Goal: Task Accomplishment & Management: Complete application form

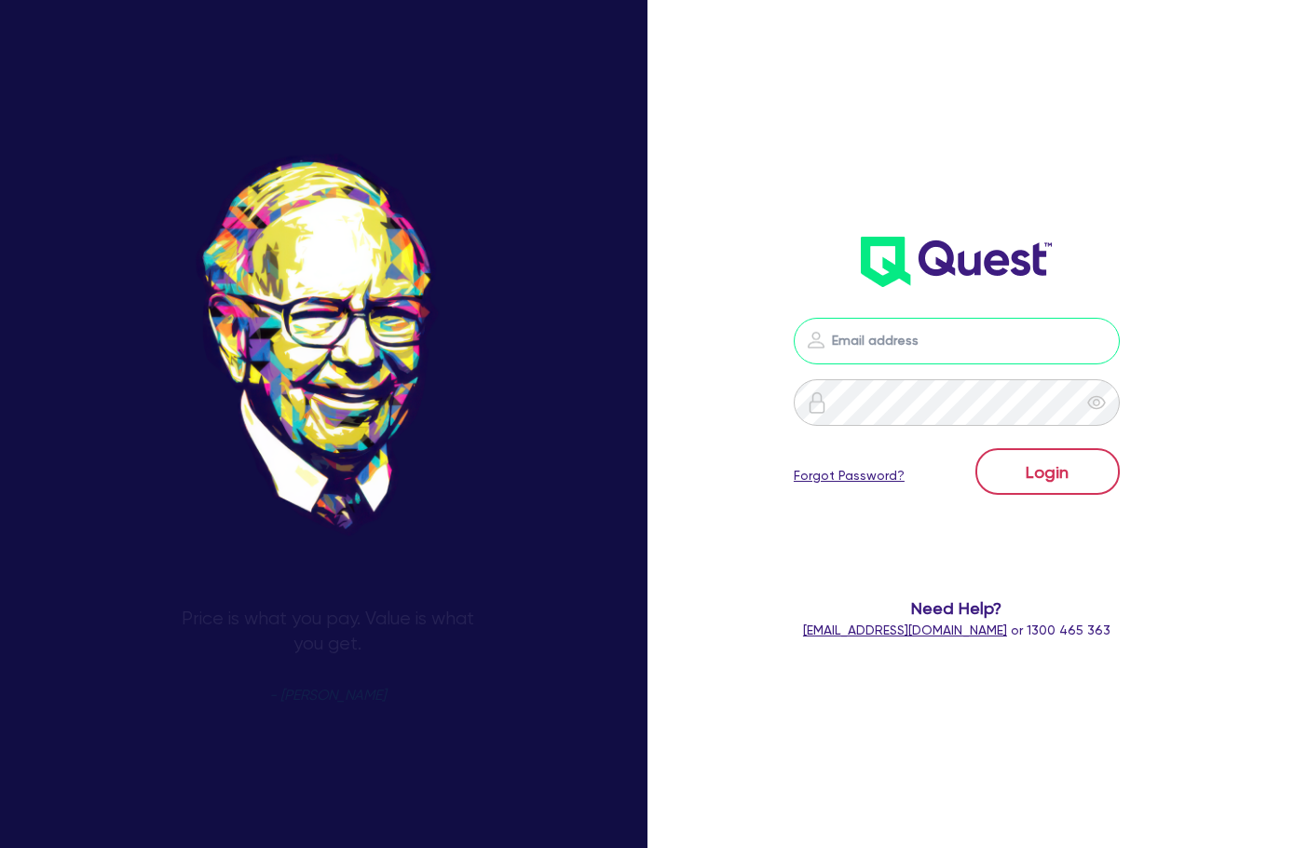
type input "[PERSON_NAME][EMAIL_ADDRESS][DOMAIN_NAME]"
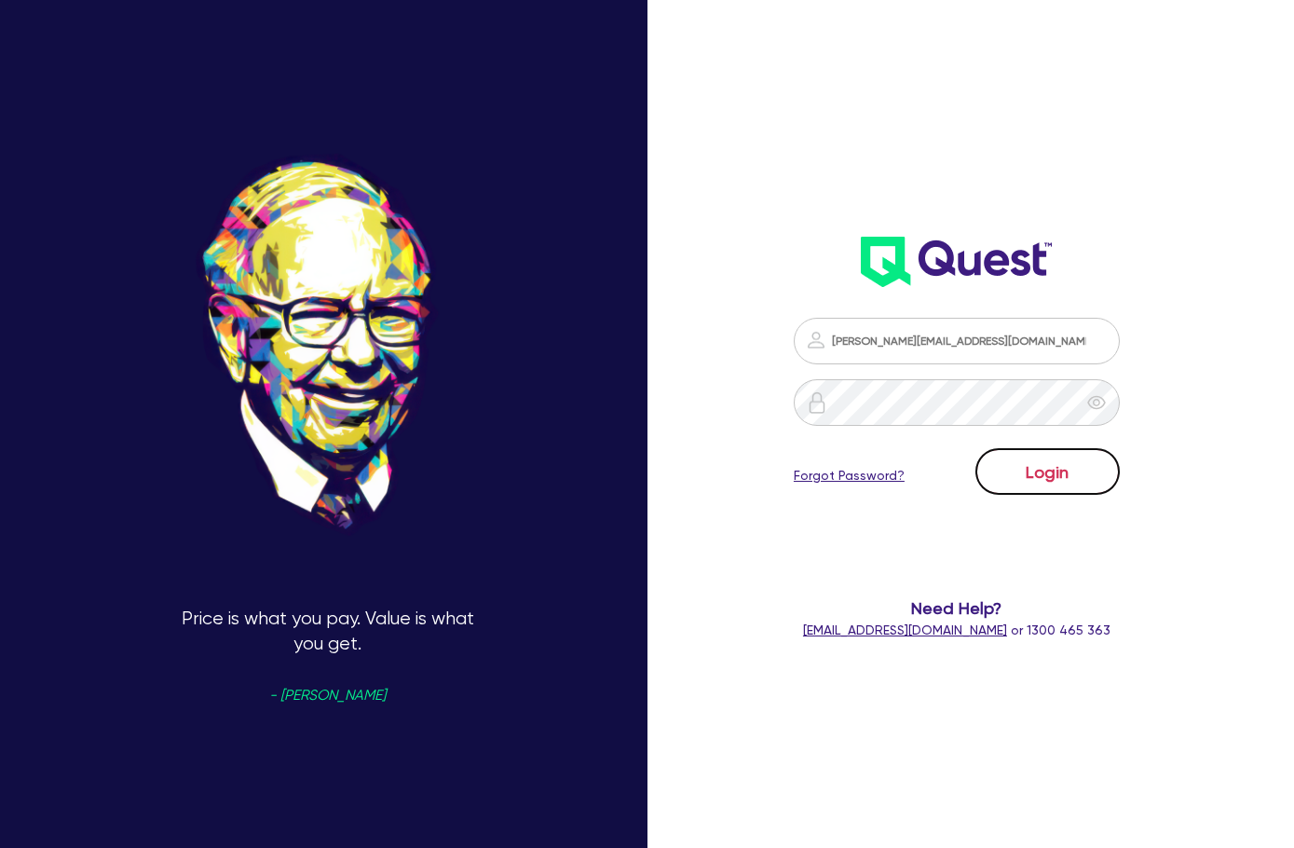
click at [1045, 450] on button "Login" at bounding box center [1048, 471] width 144 height 47
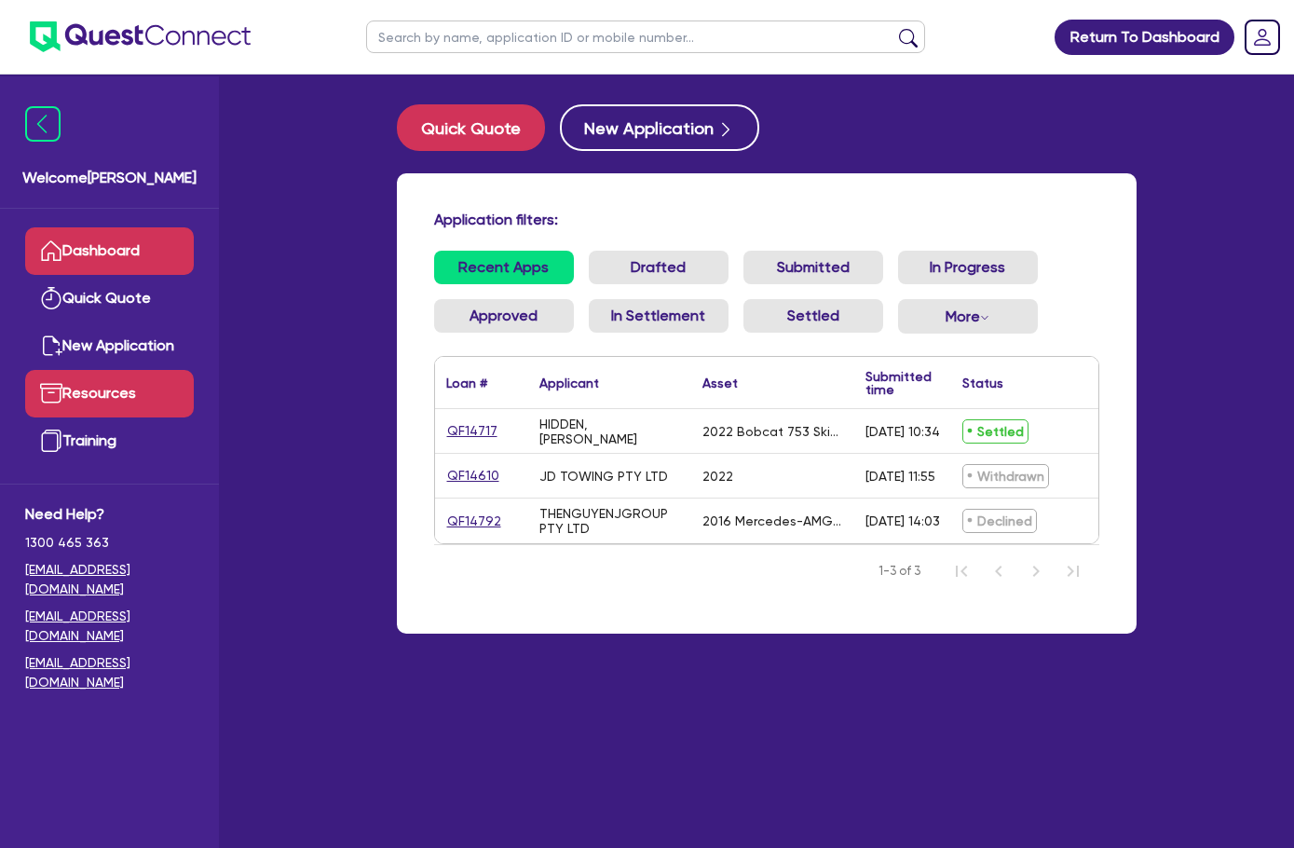
click at [134, 394] on link "Resources" at bounding box center [109, 394] width 169 height 48
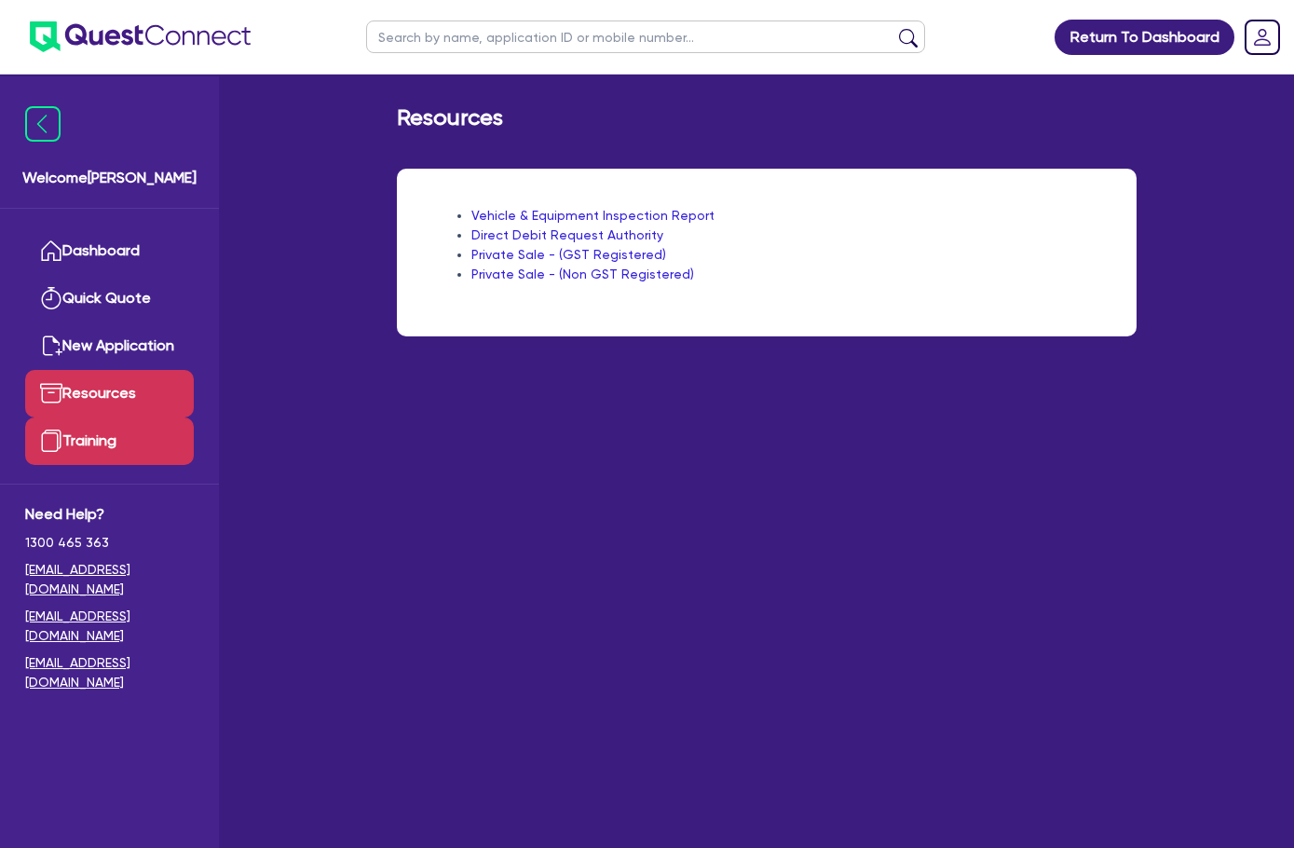
click at [116, 452] on link "Training" at bounding box center [109, 441] width 169 height 48
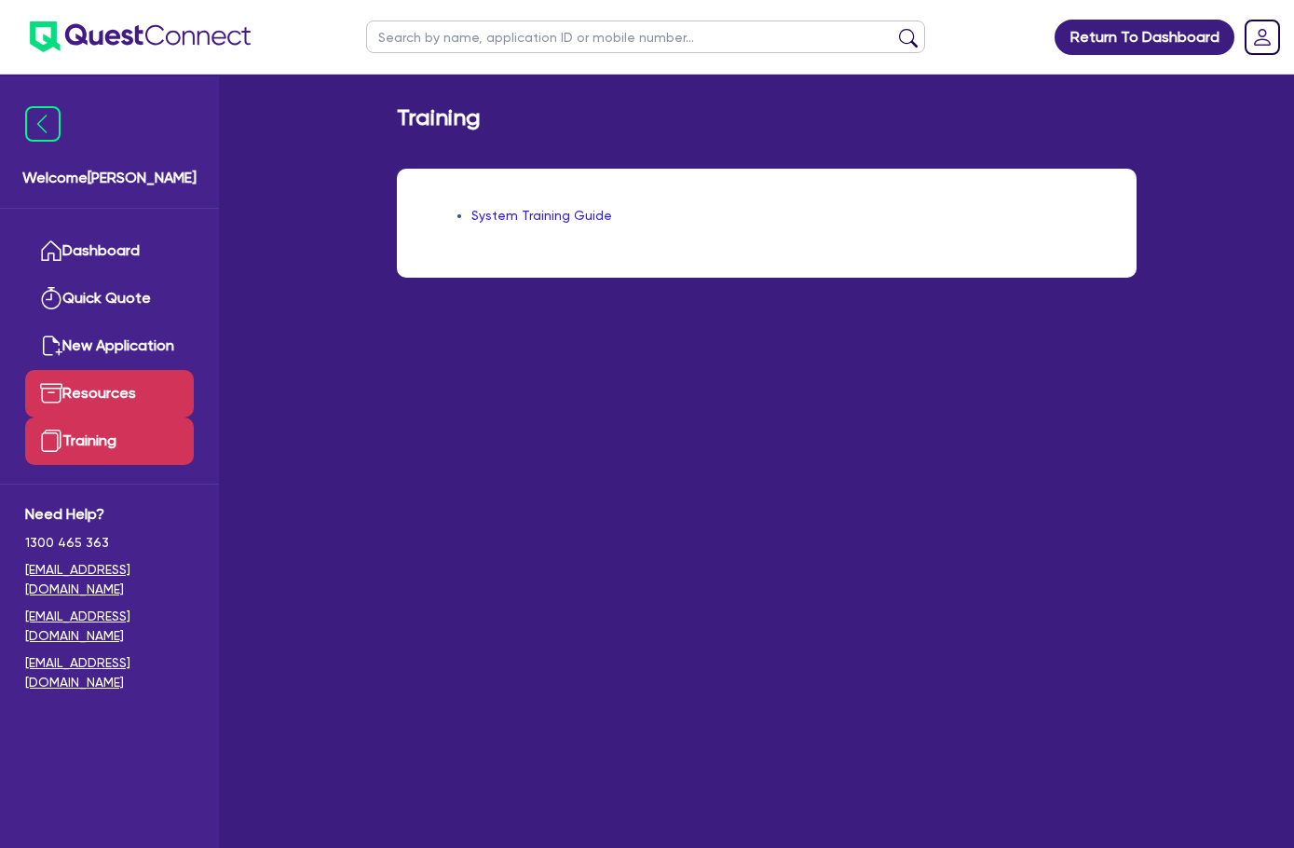
click at [116, 407] on link "Resources" at bounding box center [109, 394] width 169 height 48
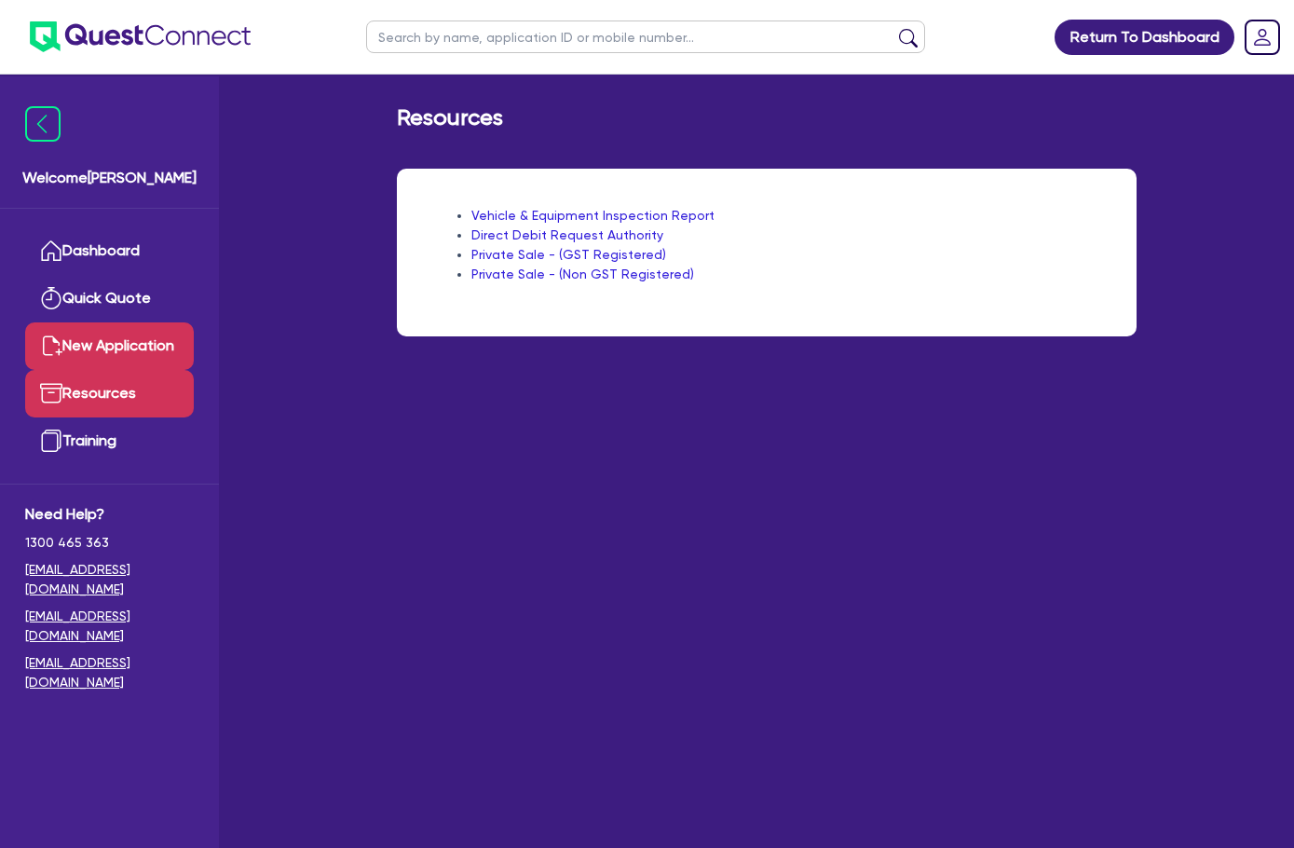
click at [111, 335] on link "New Application" at bounding box center [109, 346] width 169 height 48
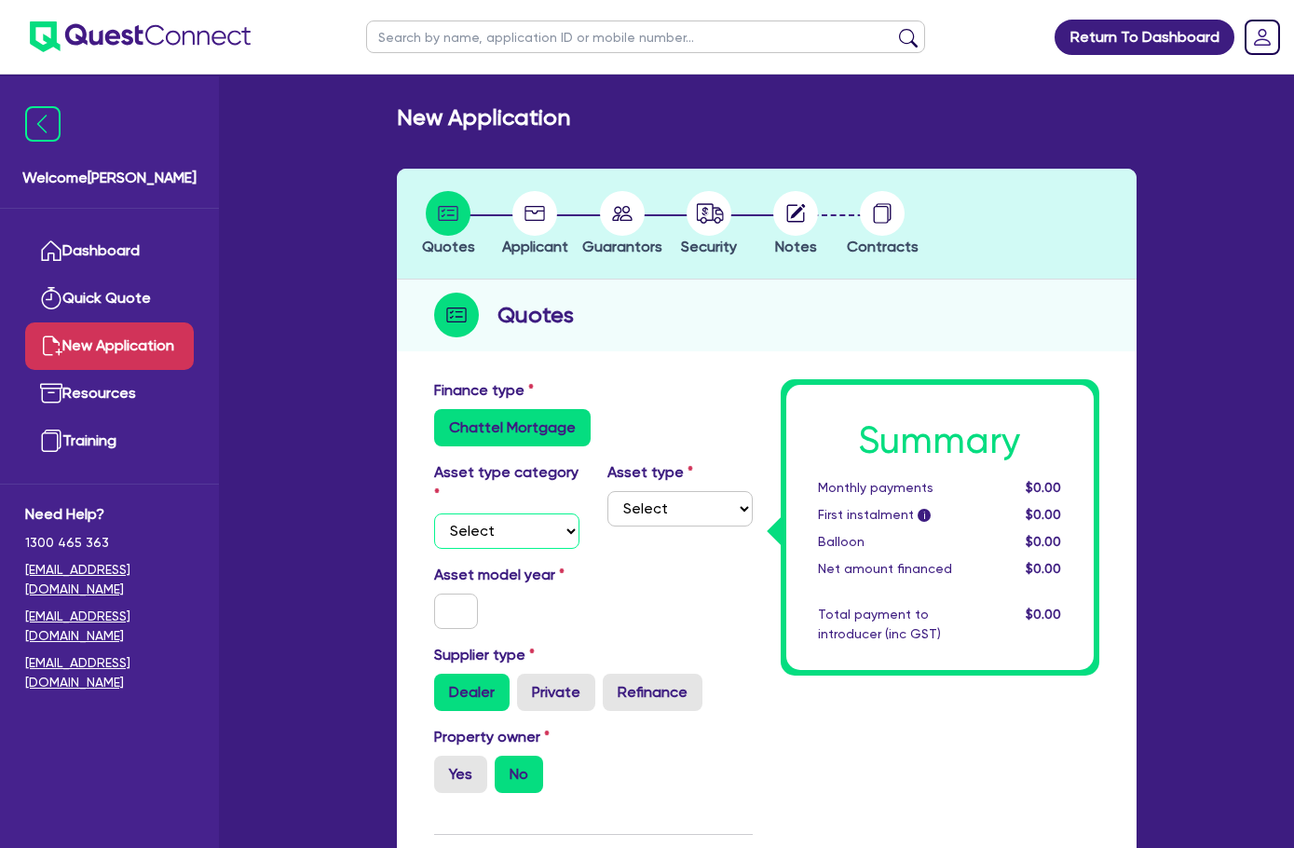
click at [434, 513] on select "Select Cars and light trucks Primary assets Secondary assets Tertiary assets" at bounding box center [506, 530] width 145 height 35
click at [466, 513] on select "Select Cars and light trucks Primary assets Secondary assets Tertiary assets" at bounding box center [506, 530] width 145 height 35
select select "PRIMARY_ASSETS"
click at [434, 513] on select "Select Cars and light trucks Primary assets Secondary assets Tertiary assets" at bounding box center [506, 530] width 145 height 35
click at [617, 516] on select "Select Heavy trucks over 4.5 tonne Trailers Bus and coaches Yellow goods and ex…" at bounding box center [680, 508] width 145 height 35
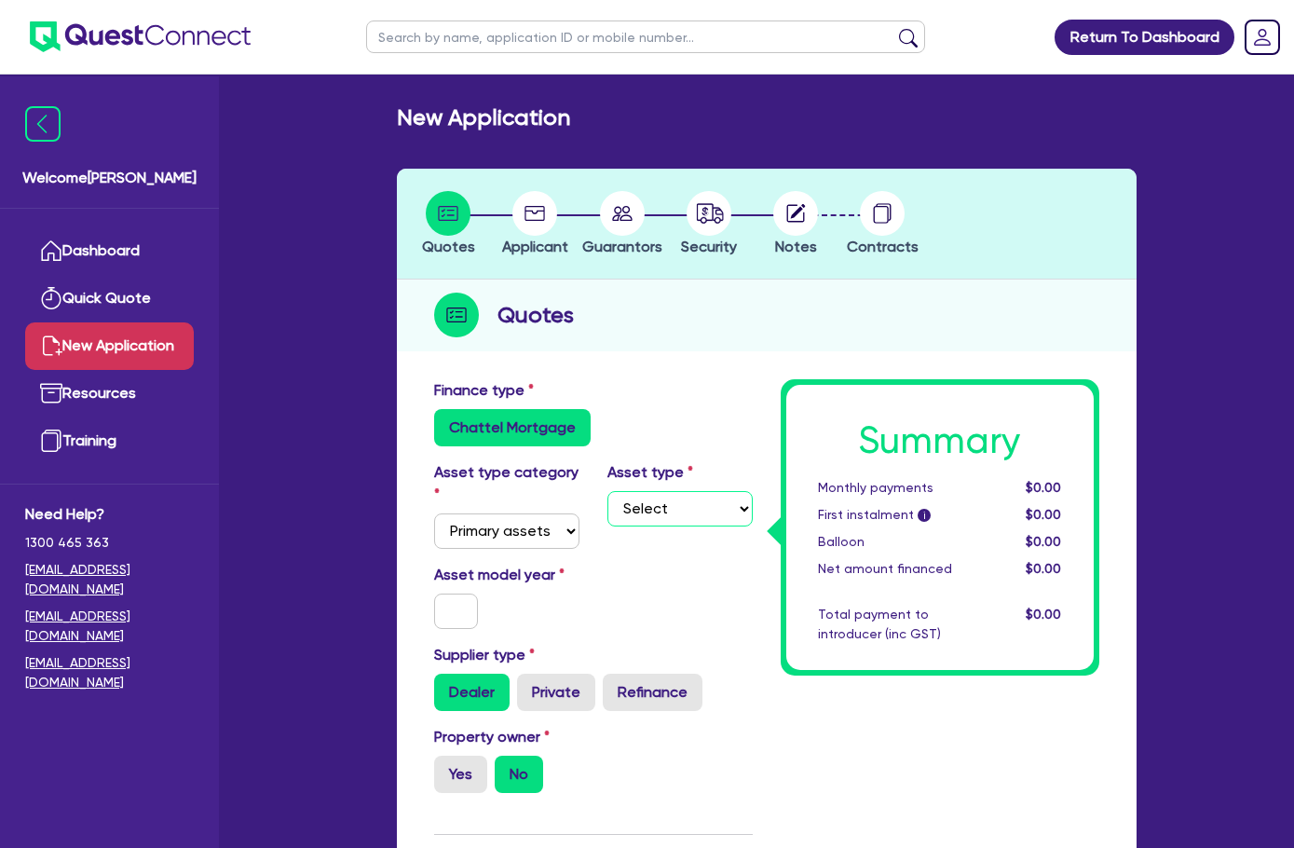
select select "HEAVY_TRUCKS"
click at [608, 491] on select "Select Heavy trucks over 4.5 tonne Trailers Bus and coaches Yellow goods and ex…" at bounding box center [680, 508] width 145 height 35
click at [434, 594] on input "text" at bounding box center [456, 611] width 45 height 35
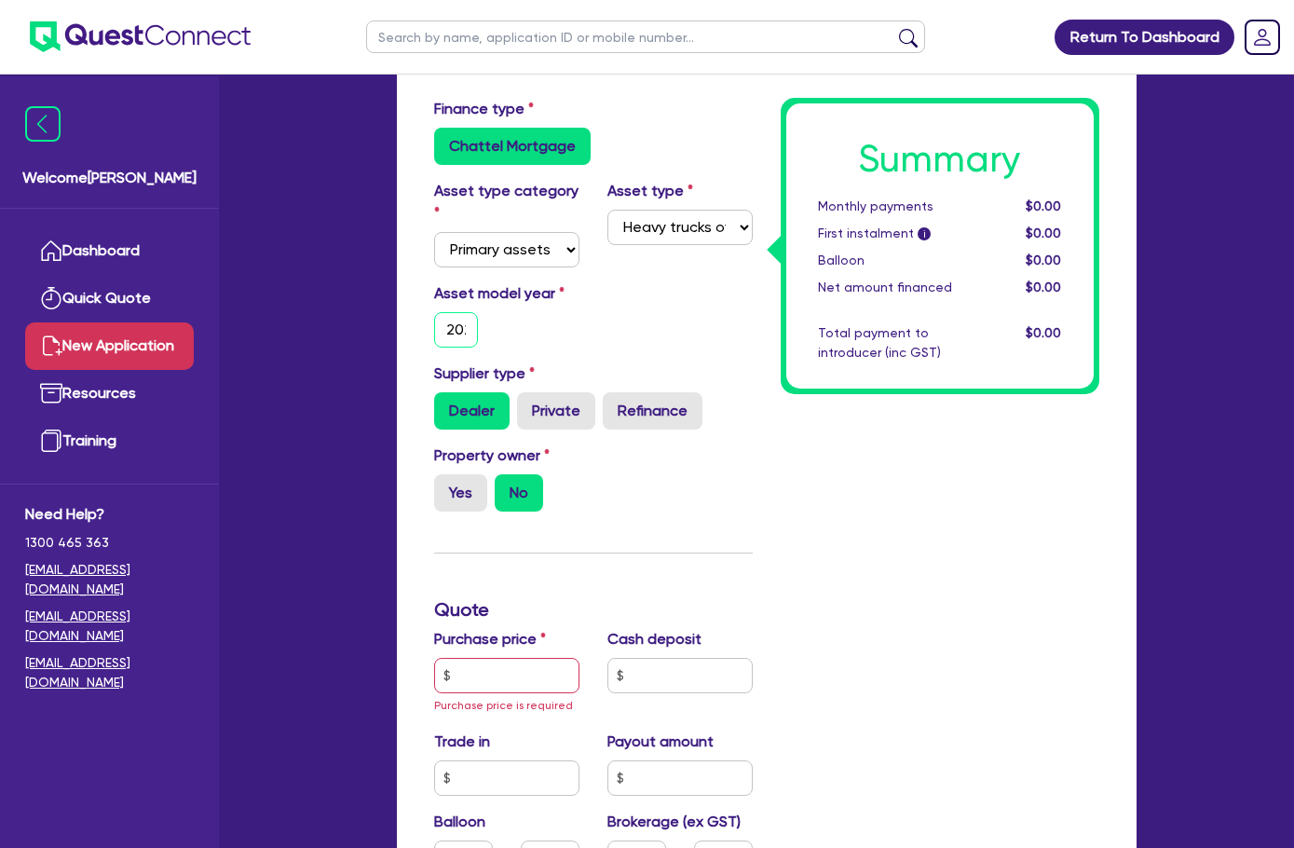
scroll to position [466, 0]
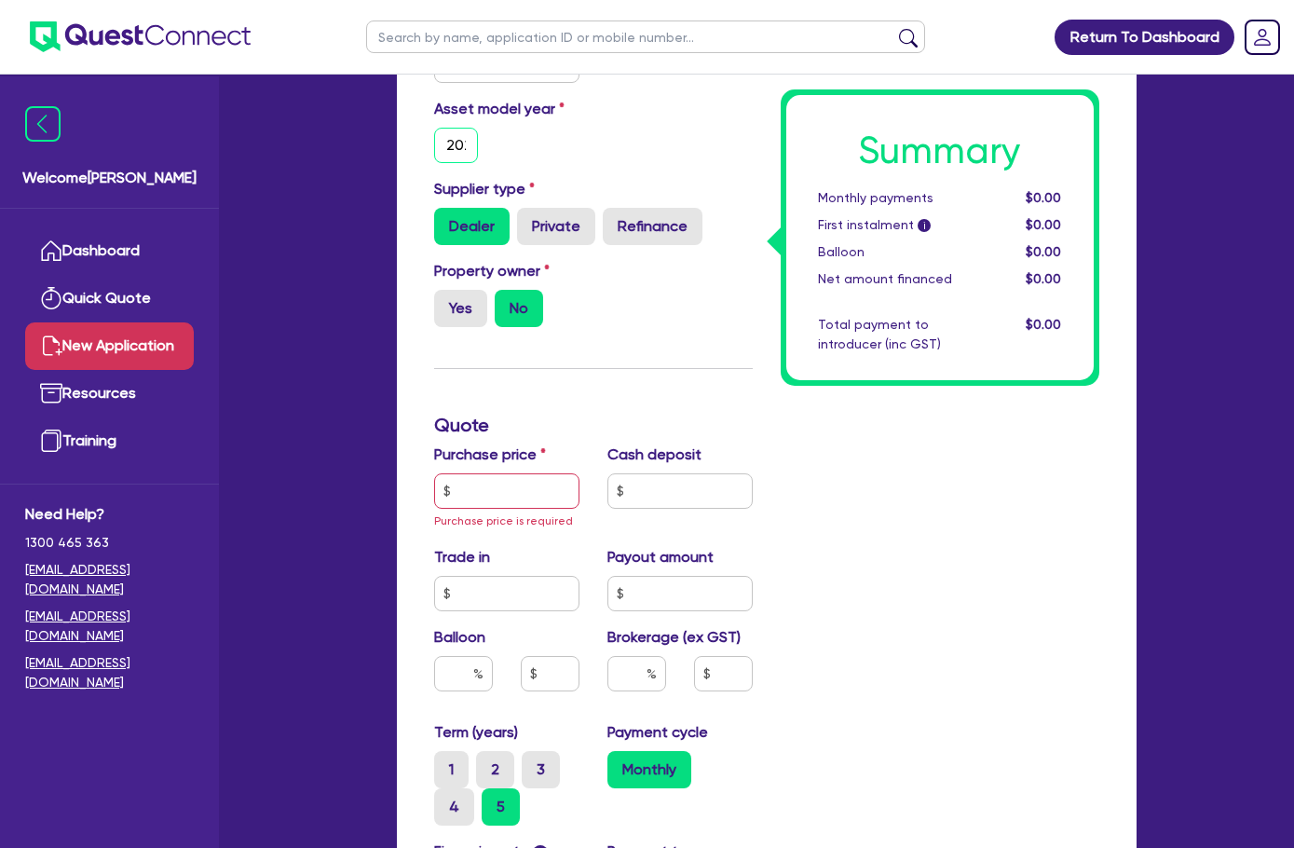
type input "2022"
click at [434, 473] on input "text" at bounding box center [506, 490] width 145 height 35
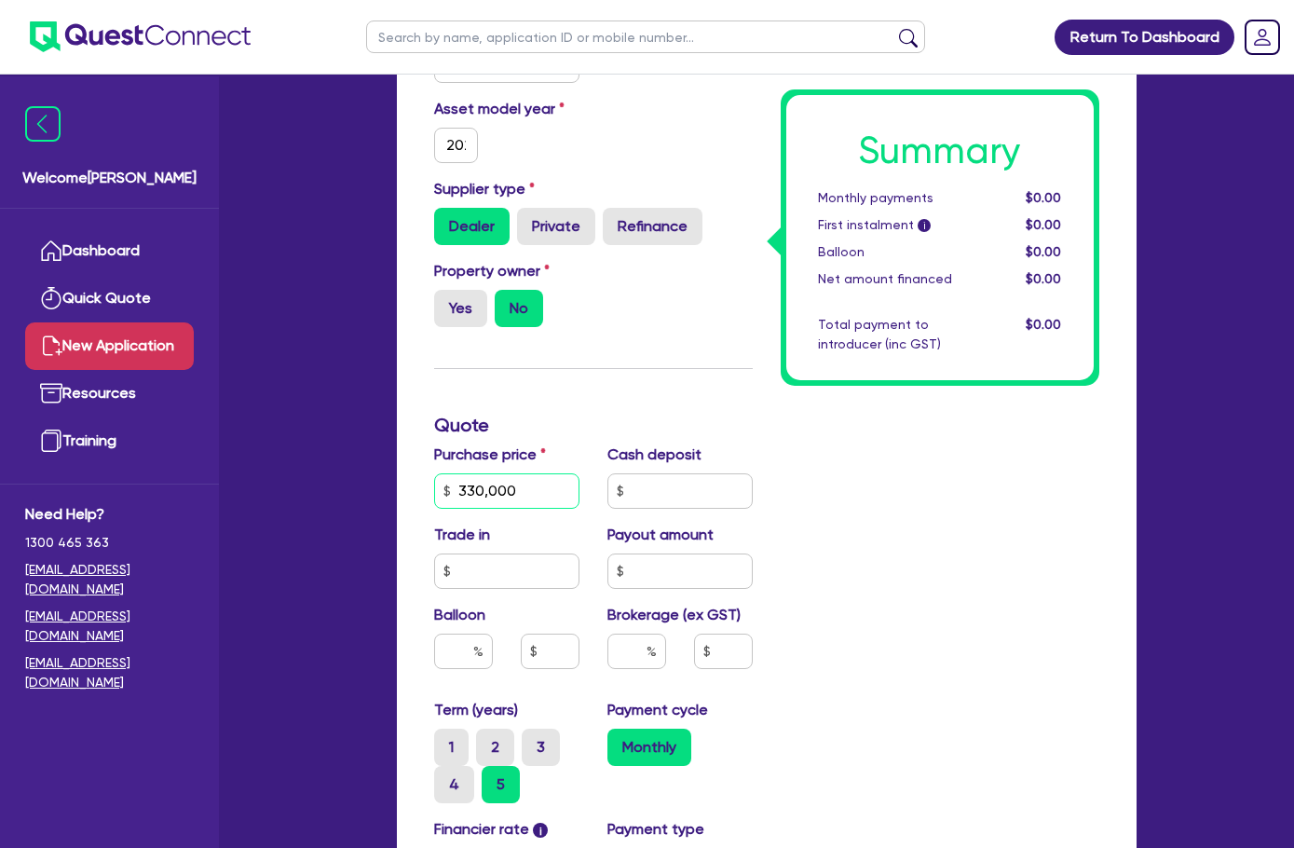
type input "330,000"
type input "4"
click at [734, 607] on div "Brokerage (ex GST) 4" at bounding box center [680, 644] width 173 height 80
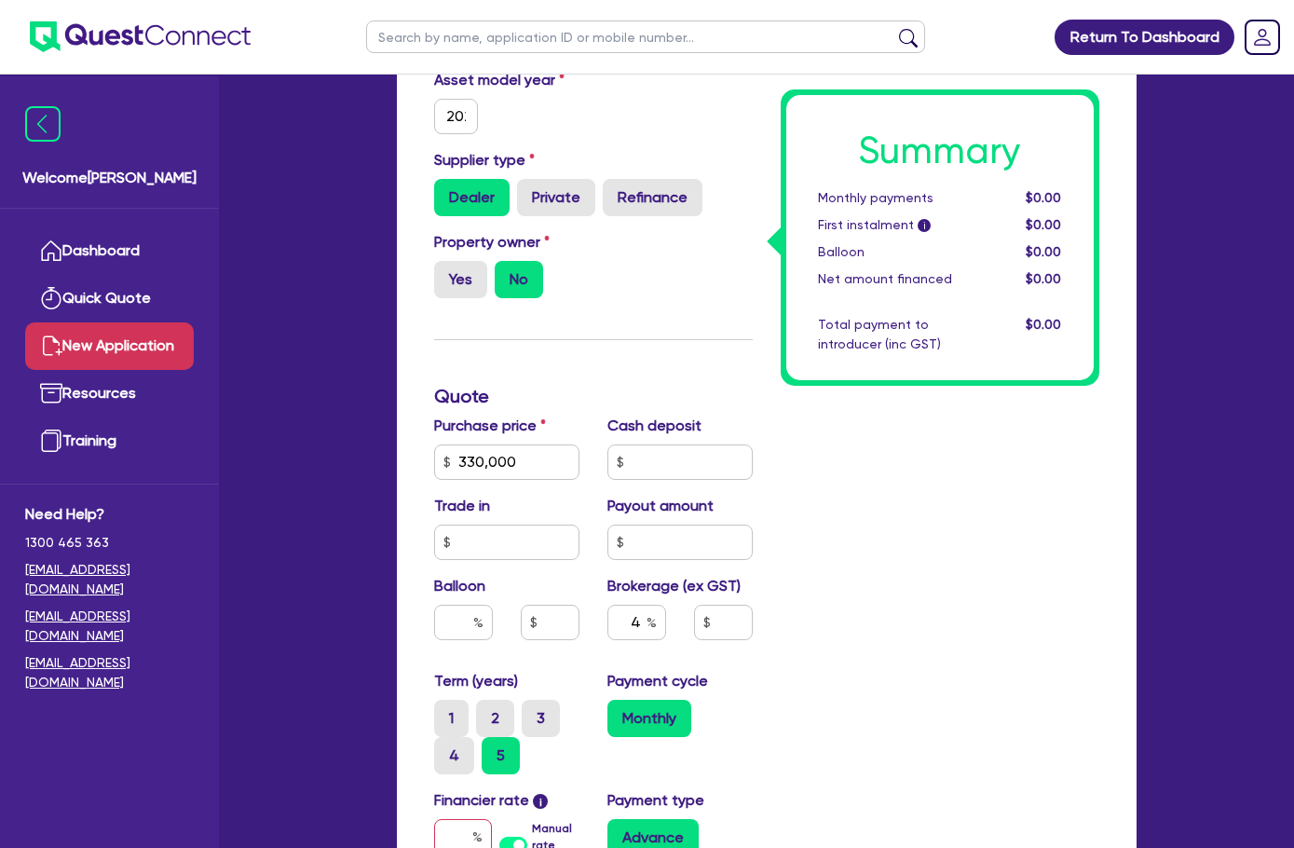
scroll to position [839, 0]
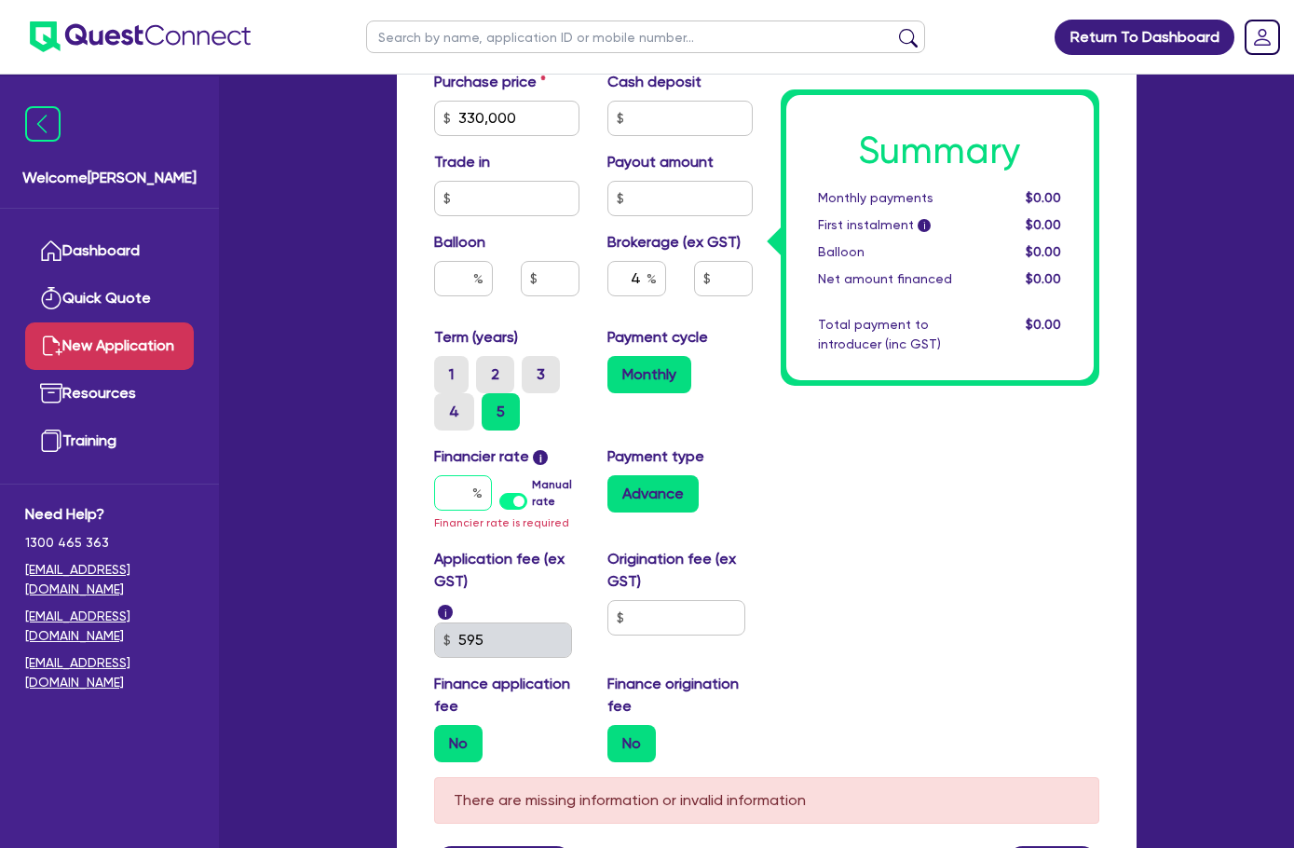
click at [434, 478] on input "text" at bounding box center [463, 492] width 58 height 35
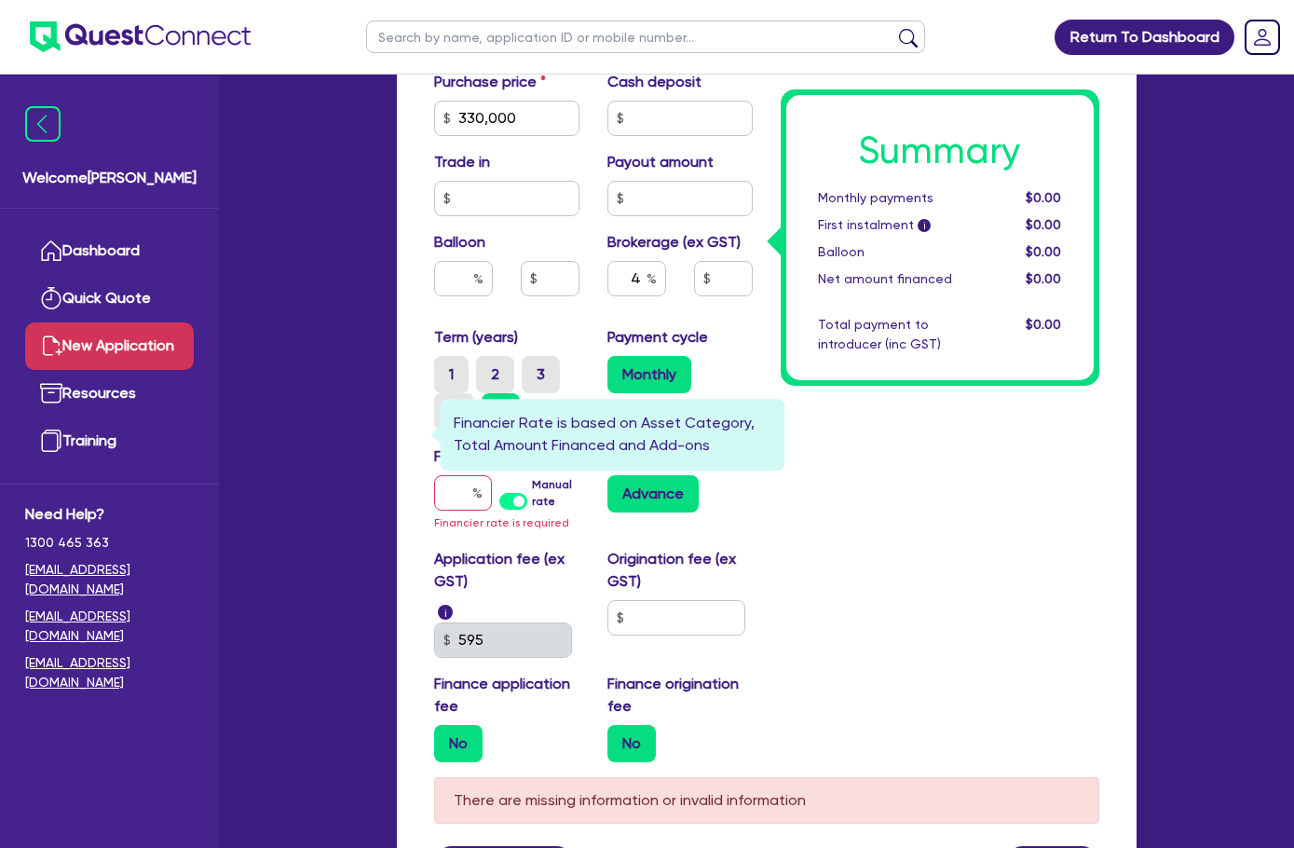
click at [533, 450] on span "i" at bounding box center [540, 457] width 15 height 15
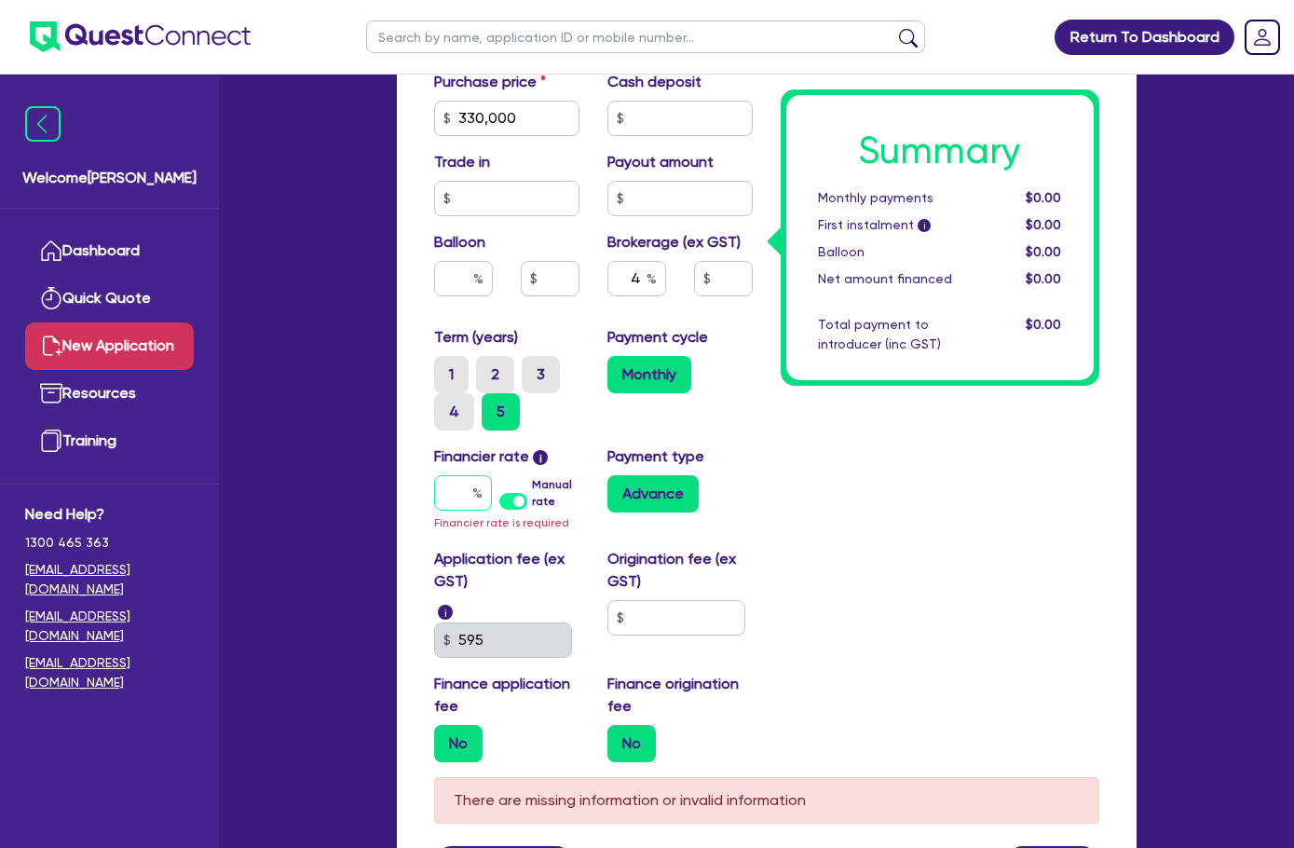
click at [434, 475] on input "text" at bounding box center [463, 492] width 58 height 35
type input "1"
type input "13,200"
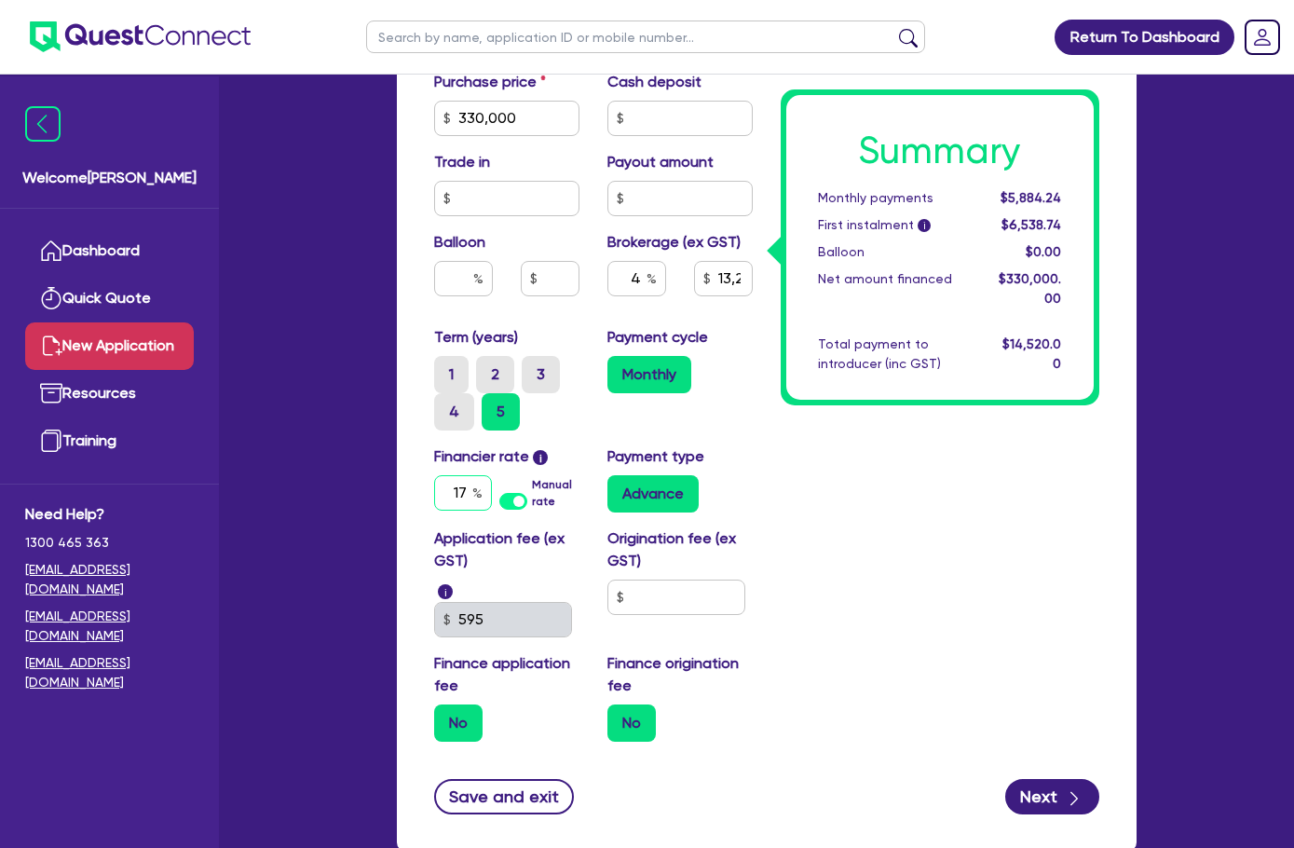
type input "17"
type input "13,200"
click at [873, 515] on div "Summary Monthly payments $8,442.61 First instalment i $9,097.11 Balloon $0.00 N…" at bounding box center [940, 149] width 347 height 1216
drag, startPoint x: 588, startPoint y: 255, endPoint x: 617, endPoint y: 264, distance: 30.1
click at [617, 264] on input "4" at bounding box center [637, 278] width 59 height 35
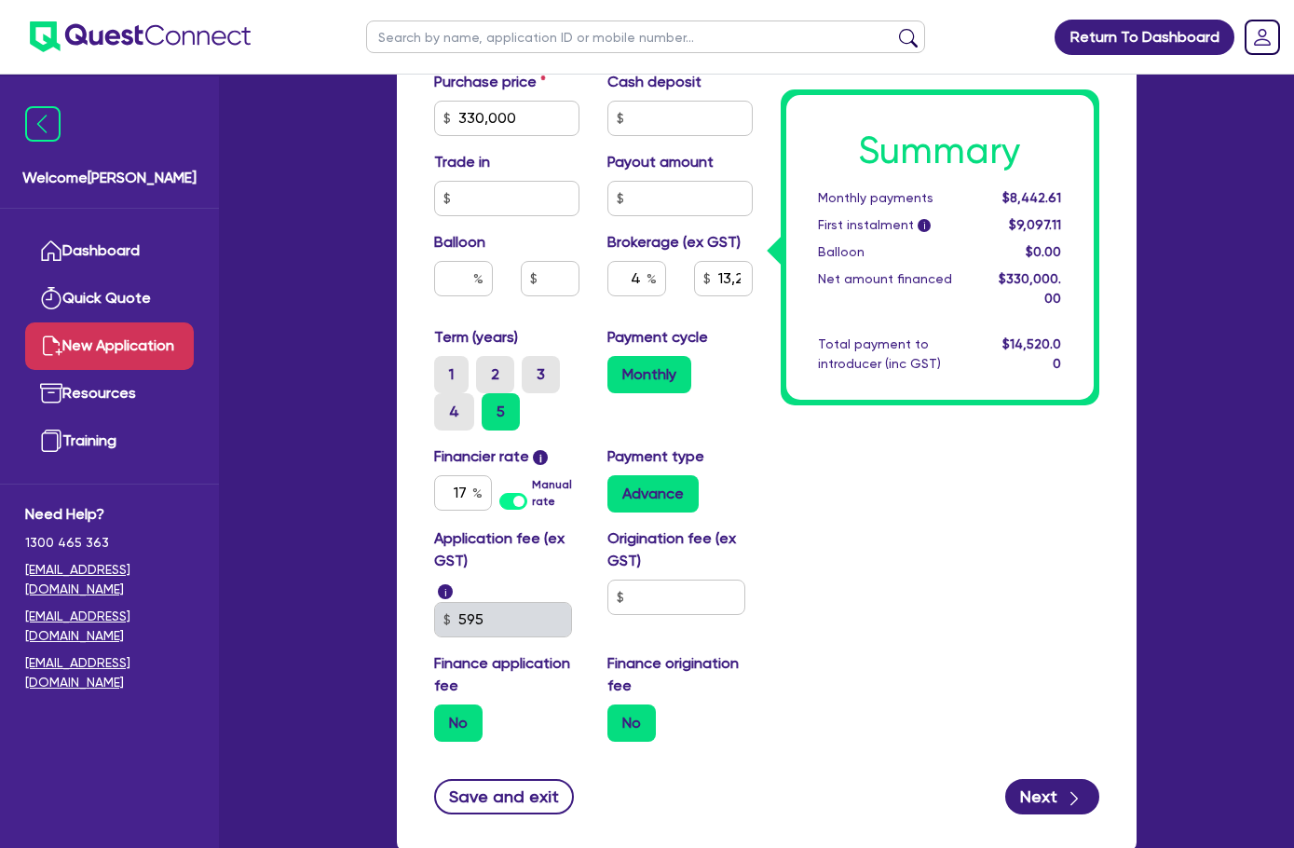
click at [1061, 227] on span "$9,097.11" at bounding box center [1035, 224] width 52 height 15
click at [750, 410] on div "Term (years) 1 2 3 4 5 Payment cycle Monthly" at bounding box center [593, 385] width 347 height 119
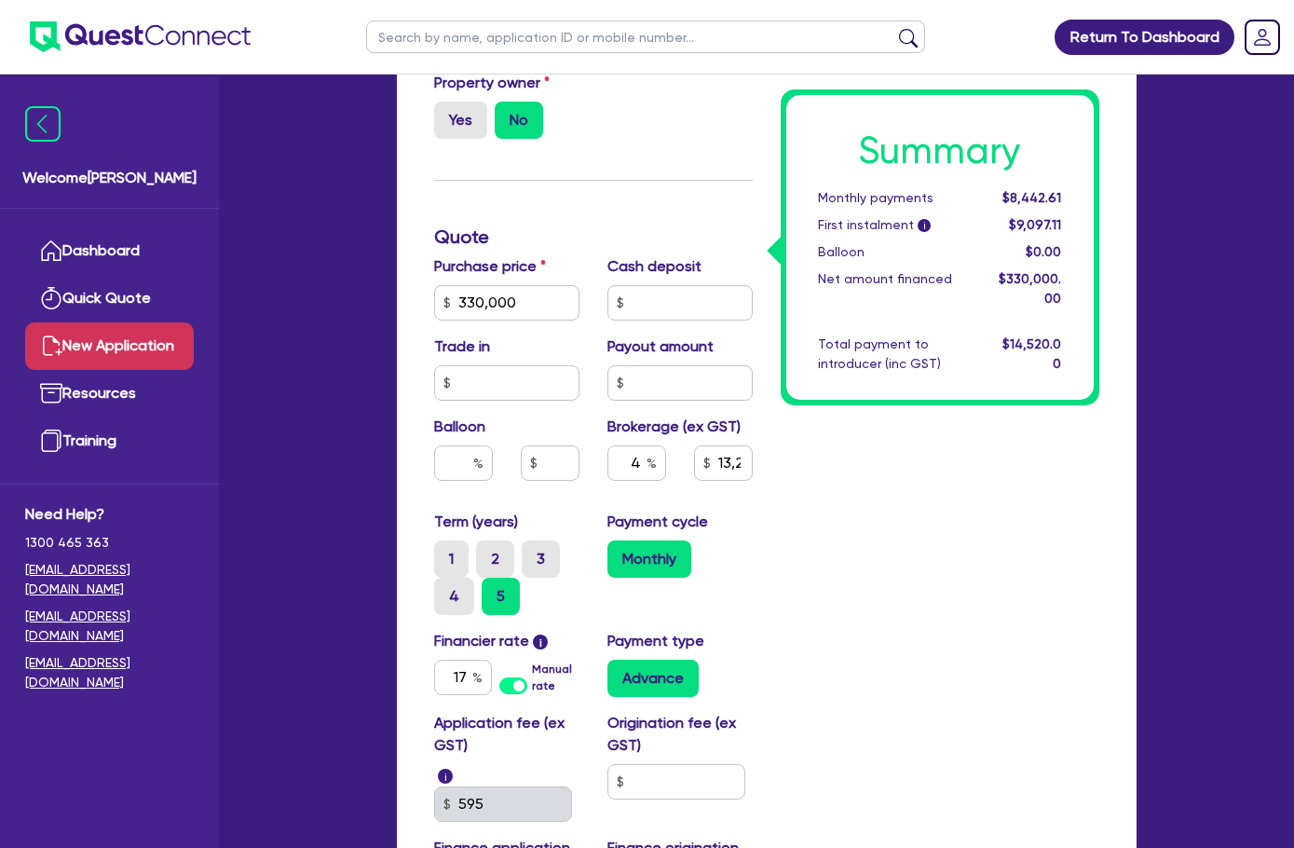
scroll to position [652, 0]
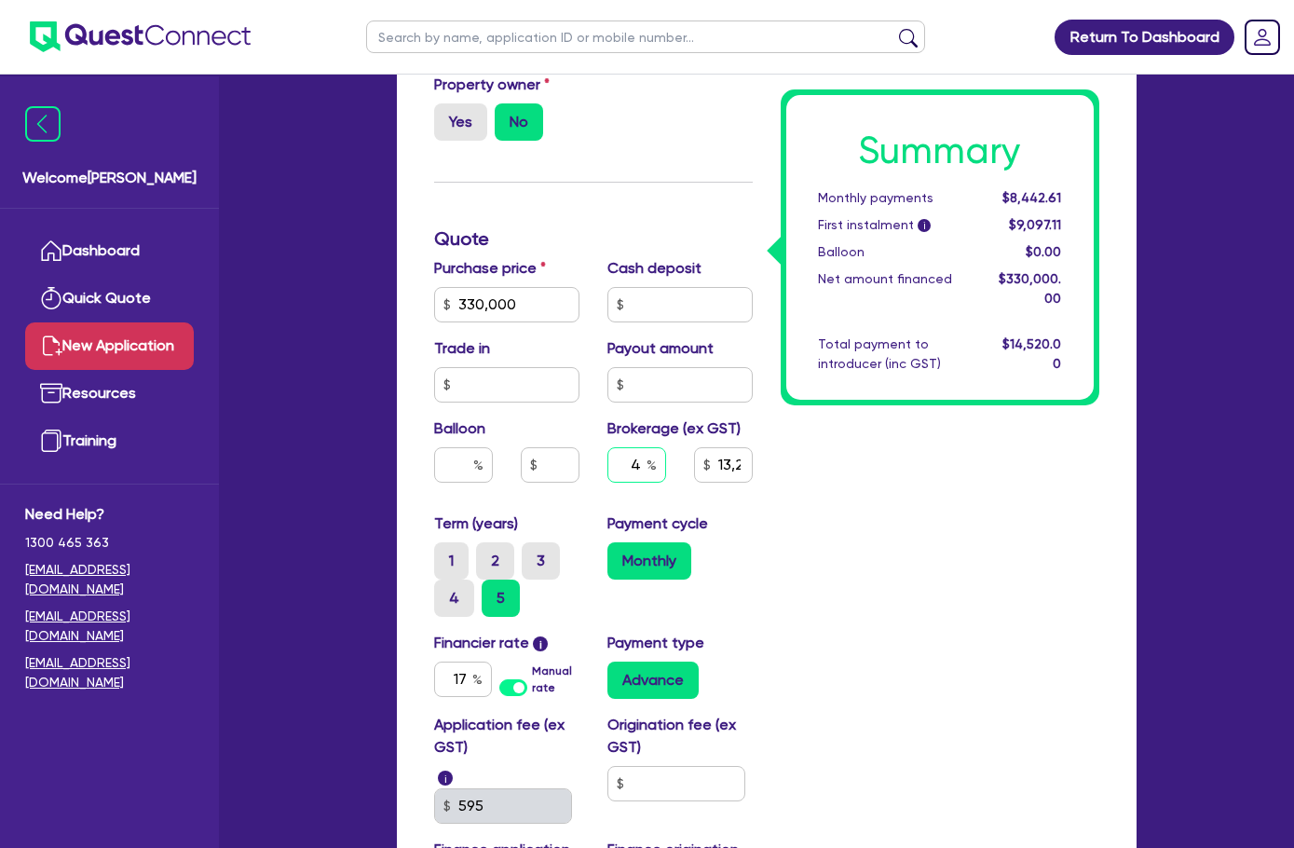
drag, startPoint x: 618, startPoint y: 438, endPoint x: 590, endPoint y: 438, distance: 28.0
click at [608, 447] on div "4" at bounding box center [637, 464] width 59 height 35
type input "3"
type input "9,900"
type input "3"
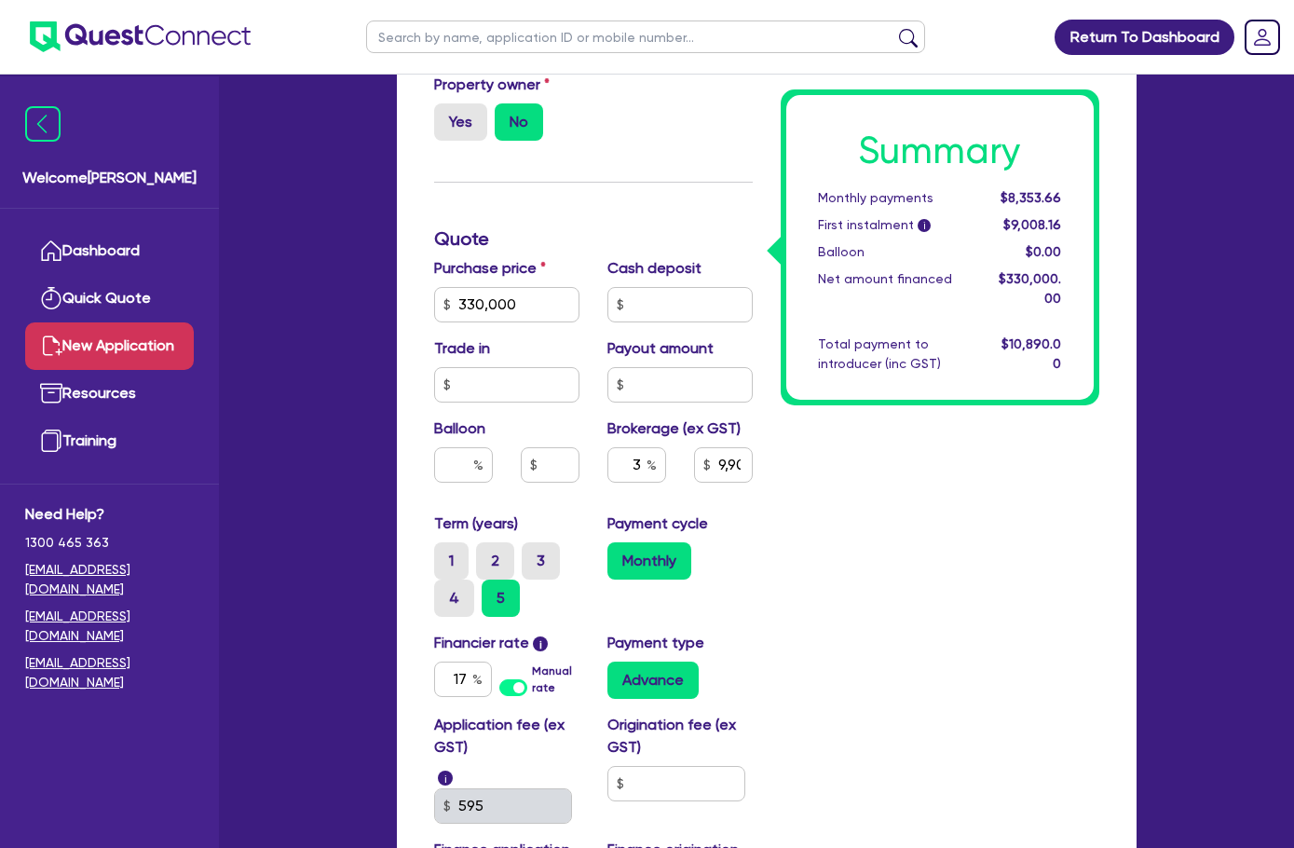
type input "9,900"
click at [887, 543] on div "Summary Monthly payments $8,353.66 First instalment i $9,008.16 Balloon $0.00 N…" at bounding box center [940, 335] width 347 height 1216
drag, startPoint x: 597, startPoint y: 444, endPoint x: 652, endPoint y: 450, distance: 55.4
click at [652, 450] on div "3 9,900" at bounding box center [680, 472] width 173 height 50
type input "4"
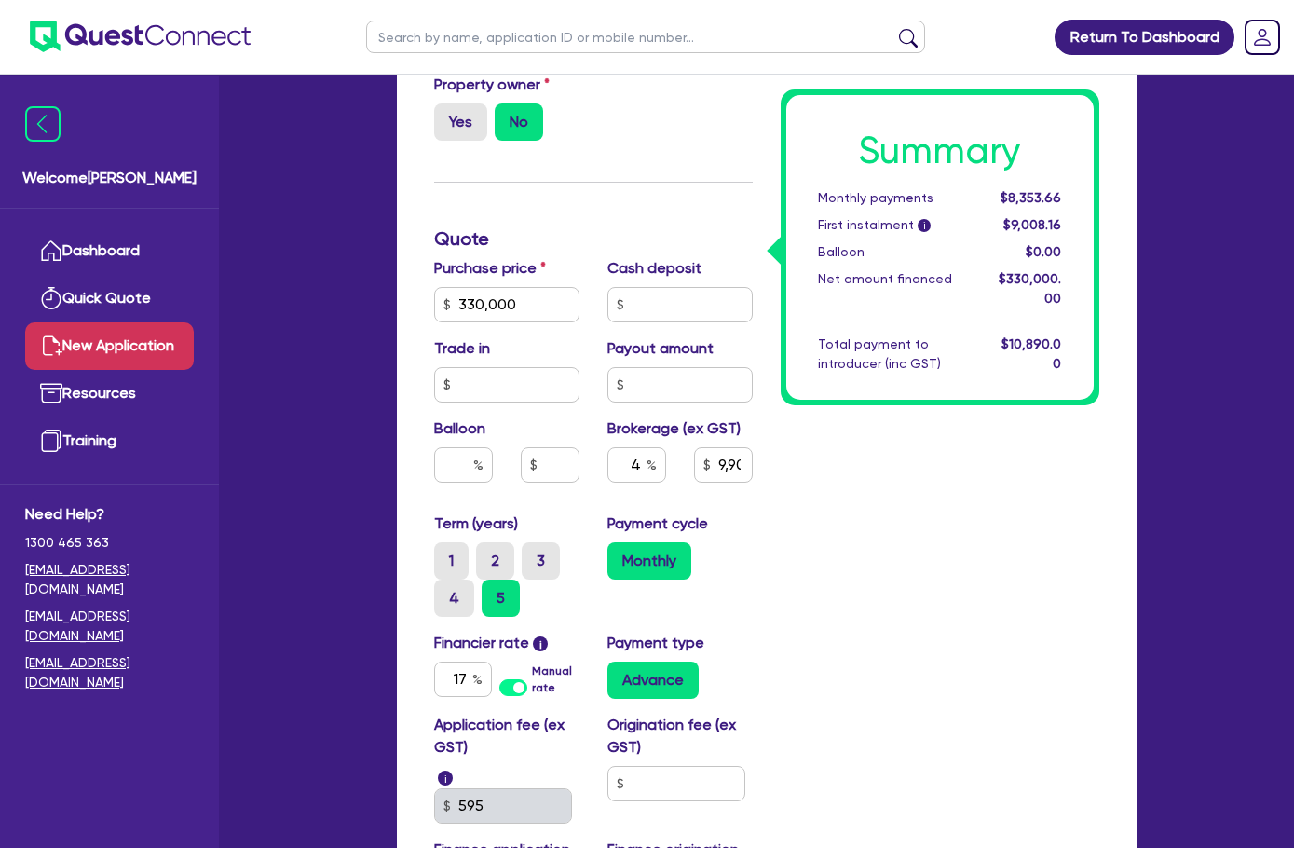
type input "13,200"
click at [847, 608] on div "Summary Monthly payments $8,353.66 First instalment i $9,008.16 Balloon $0.00 N…" at bounding box center [940, 335] width 347 height 1216
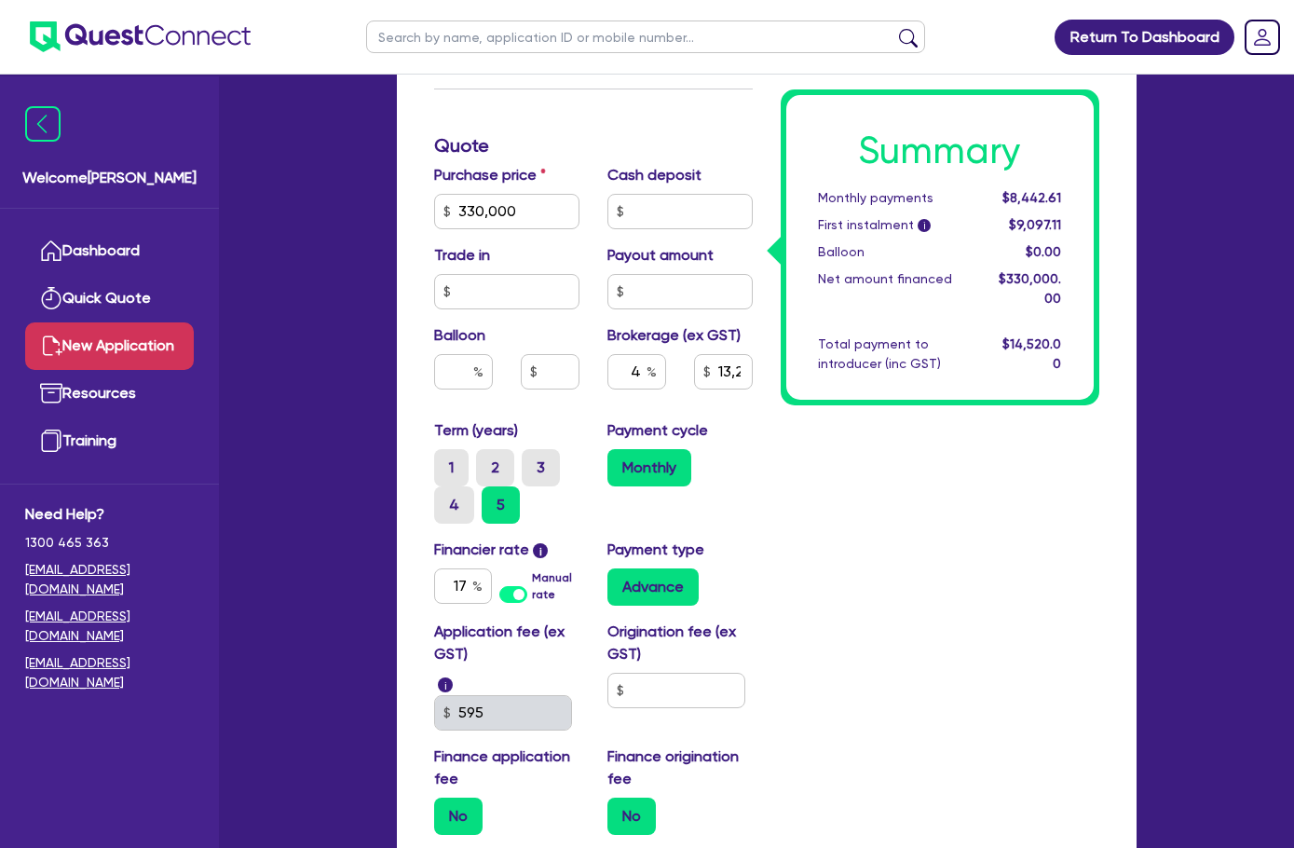
scroll to position [839, 0]
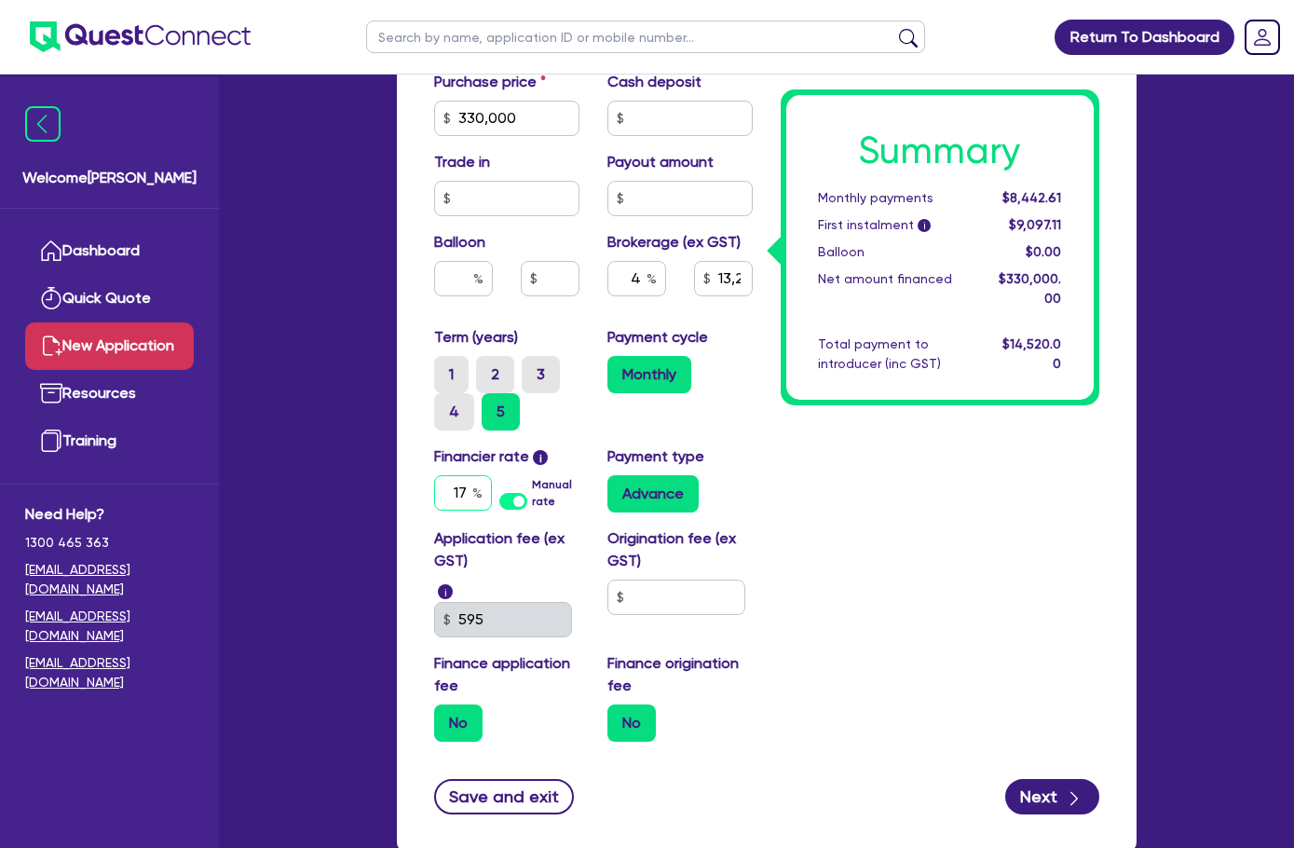
drag, startPoint x: 343, startPoint y: 471, endPoint x: 418, endPoint y: 473, distance: 75.5
click at [434, 475] on div "17 Manual rate" at bounding box center [506, 492] width 145 height 35
type input "6"
type input "13,200"
click at [1060, 544] on div "Summary Monthly payments $8,442.61 First instalment i $9,097.11 Balloon $0.00 N…" at bounding box center [940, 149] width 347 height 1216
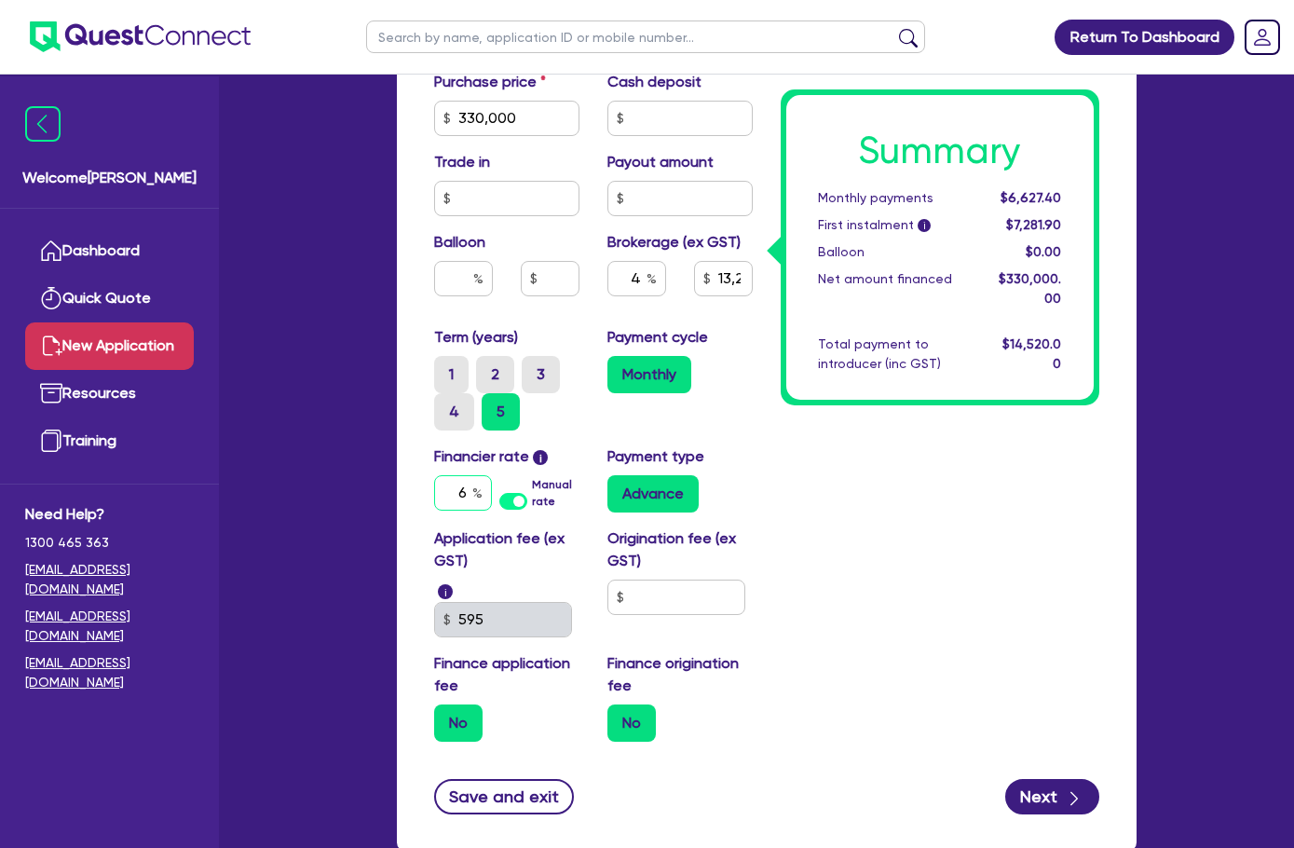
click at [434, 475] on input "6" at bounding box center [463, 492] width 58 height 35
type input "17"
type input "13,200"
click at [907, 537] on div "Summary Monthly payments $6,627.40 First instalment i $7,281.90 Balloon $0.00 N…" at bounding box center [940, 149] width 347 height 1216
click at [689, 570] on div "Application fee (ex GST) i 595 Origination fee (ex GST) Finance application fee…" at bounding box center [593, 641] width 347 height 229
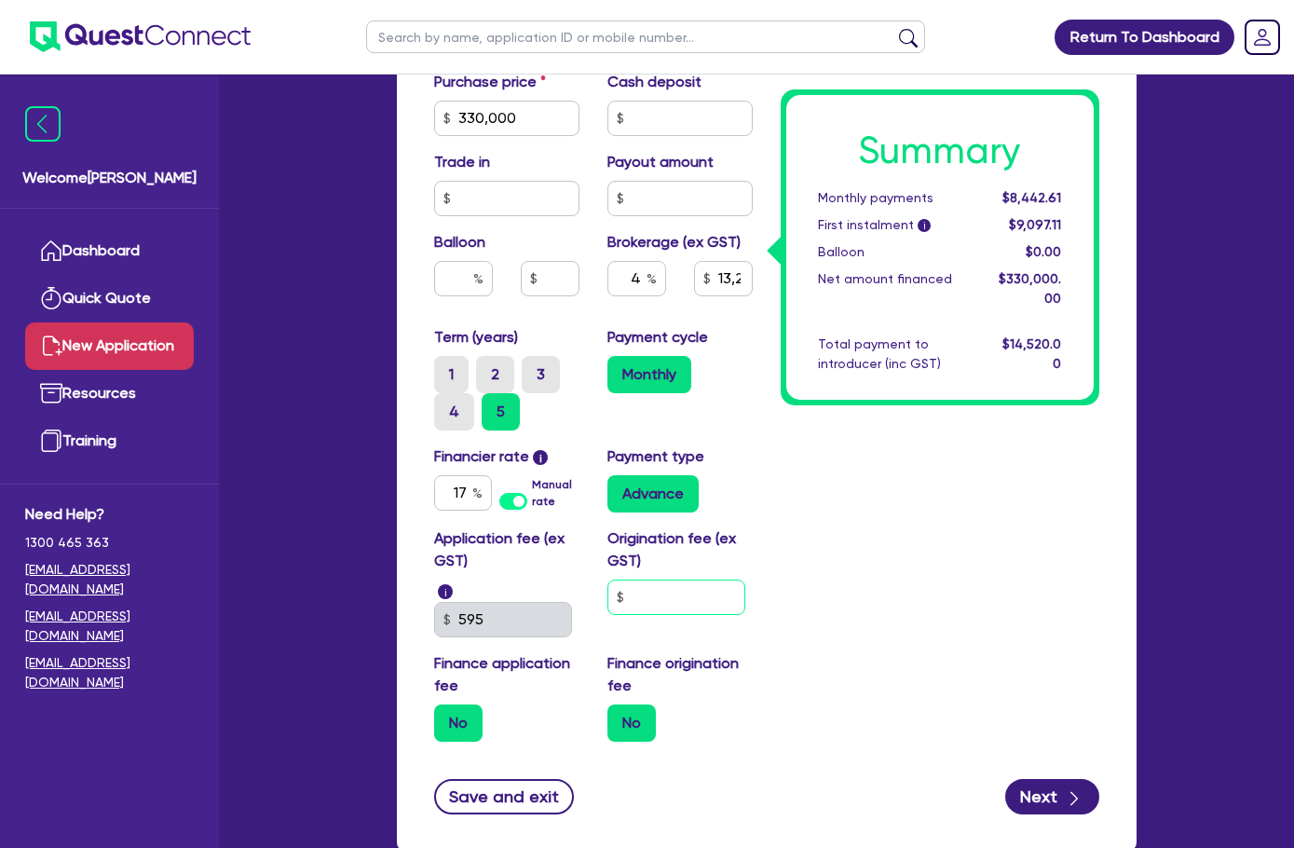
click at [685, 580] on input "text" at bounding box center [677, 597] width 138 height 35
type input "990"
type input "13,200"
click at [1064, 546] on div "Summary Monthly payments $8,442.61 First instalment i $10,186.11 Balloon $0.00 …" at bounding box center [940, 149] width 347 height 1216
click at [455, 551] on div "Application fee (ex GST) i 595 Origination fee (ex GST) 990 Finance application…" at bounding box center [593, 641] width 347 height 229
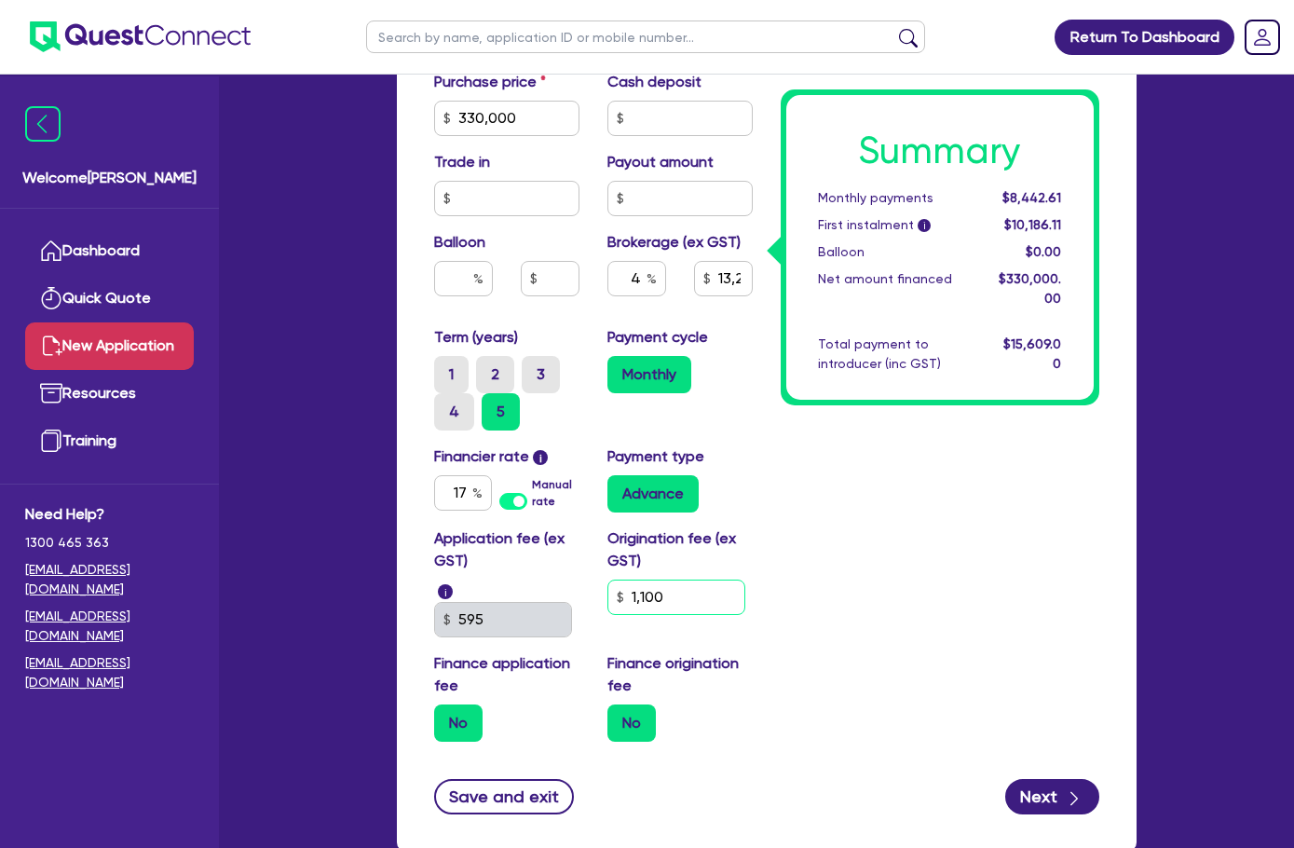
type input "1,100"
type input "13,200"
click at [842, 581] on div "Summary Monthly payments $8,442.61 First instalment i $10,186.11 Balloon $0.00 …" at bounding box center [940, 149] width 347 height 1216
click at [420, 560] on div "Application fee (ex GST) i 595 Origination fee (ex GST) 1,100 Finance applicati…" at bounding box center [593, 641] width 347 height 229
type input "1,500"
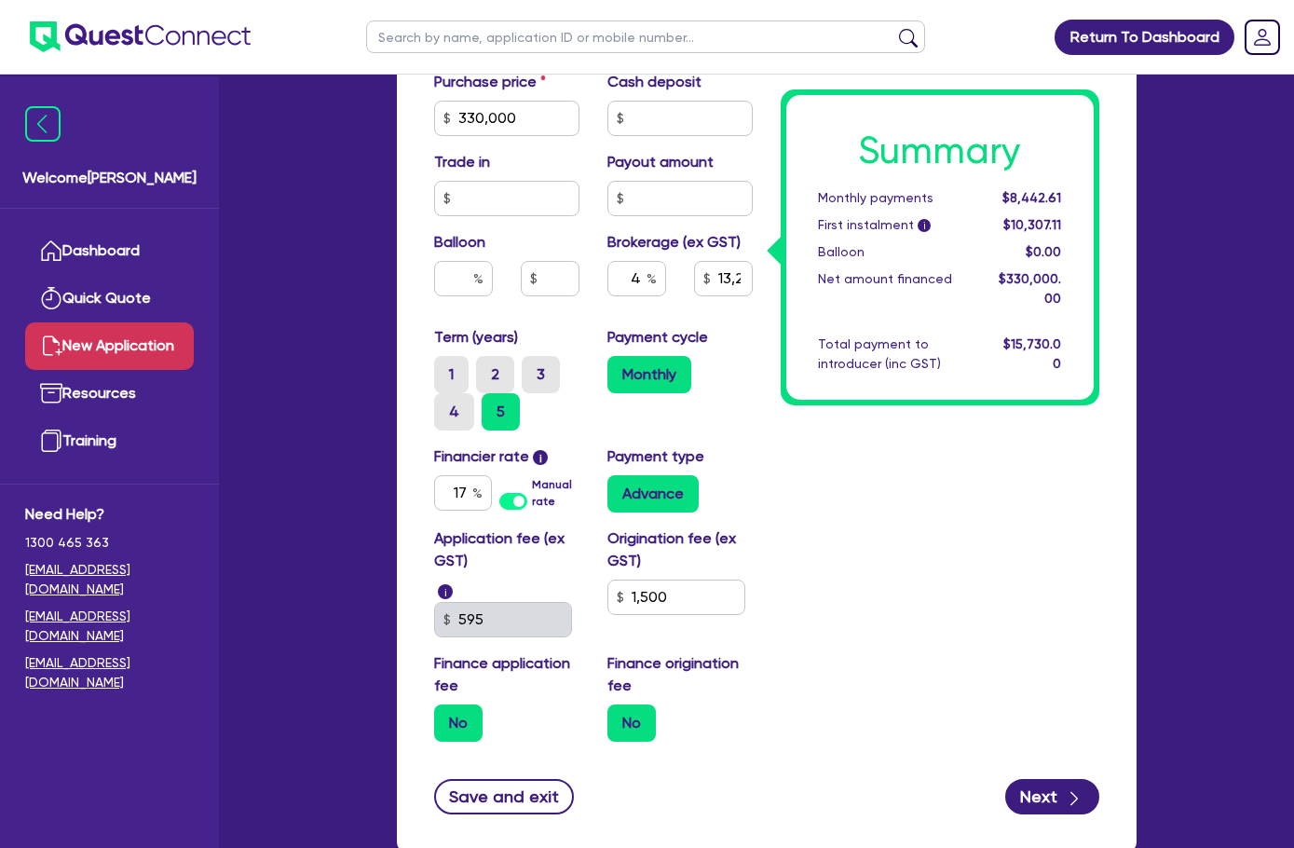
type input "13,200"
click at [909, 598] on div "Summary Monthly payments $8,442.61 First instalment i $10,307.11 Balloon $0.00 …" at bounding box center [940, 149] width 347 height 1216
click at [639, 572] on div "Application fee (ex GST) i 595 Origination fee (ex GST) 1,500 Finance applicati…" at bounding box center [593, 641] width 347 height 229
click at [420, 542] on div "Application fee (ex GST) i 595 Origination fee (ex GST) 1,500 Finance applicati…" at bounding box center [593, 641] width 347 height 229
type input "2,000"
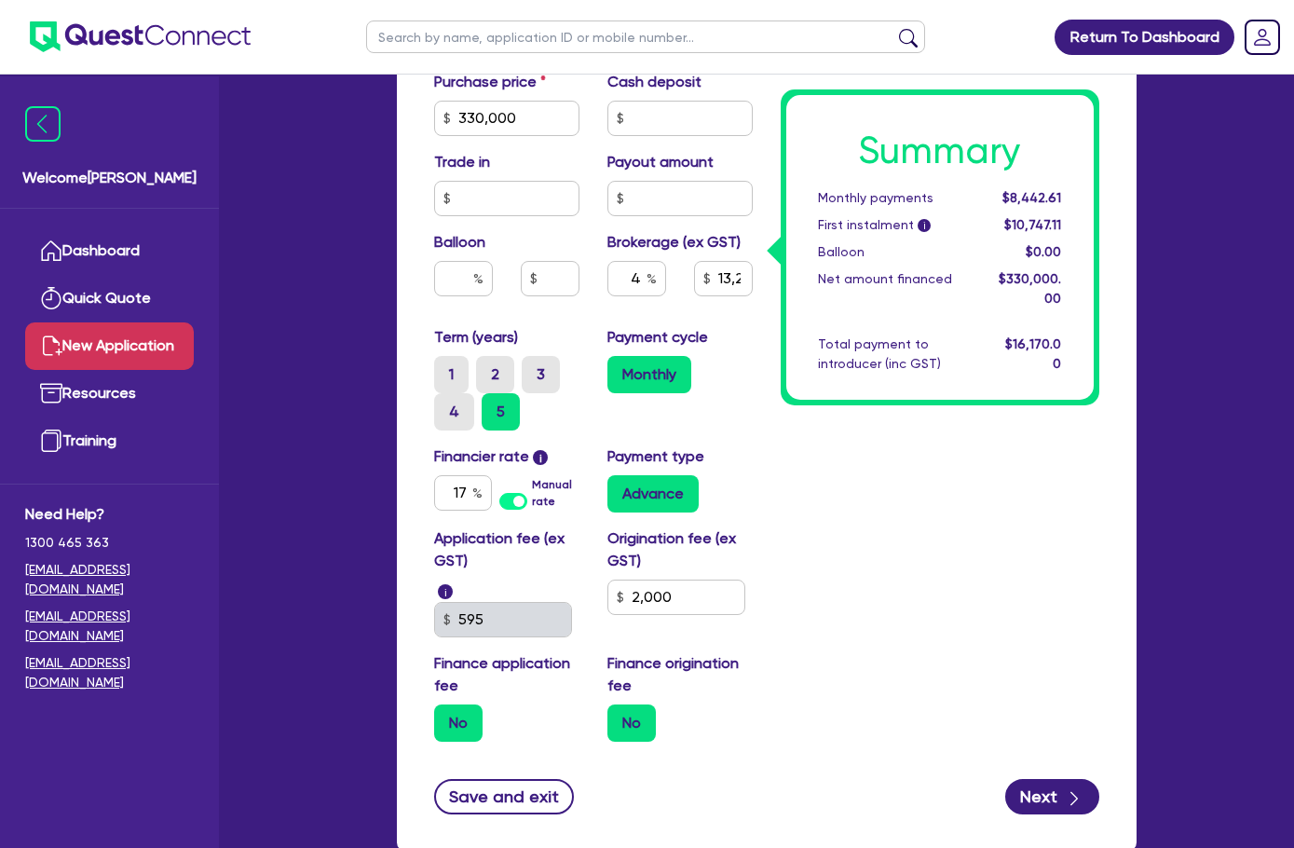
click at [912, 626] on div "Summary Monthly payments $8,442.61 First instalment i $10,747.11 Balloon $0.00 …" at bounding box center [940, 149] width 347 height 1216
drag, startPoint x: 688, startPoint y: 245, endPoint x: 773, endPoint y: 267, distance: 88.4
click at [773, 267] on div "Finance type Chattel Mortgage Asset type category Select Cars and light trucks …" at bounding box center [766, 149] width 693 height 1216
click at [655, 580] on input "2,000" at bounding box center [677, 597] width 138 height 35
click at [763, 652] on div "Finance origination fee No" at bounding box center [680, 696] width 173 height 89
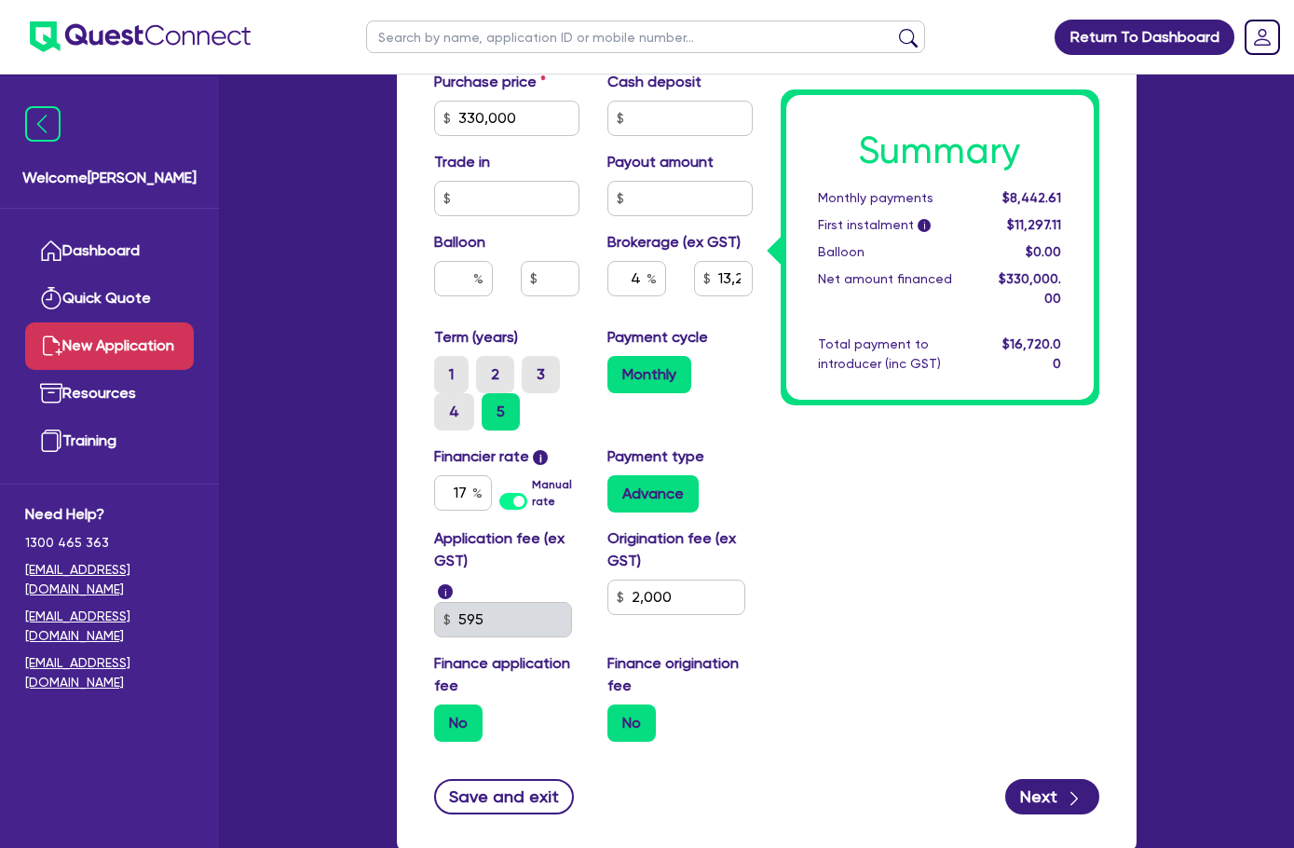
click at [796, 682] on form "Finance type Chattel Mortgage Asset type category Select Cars and light trucks …" at bounding box center [766, 178] width 665 height 1274
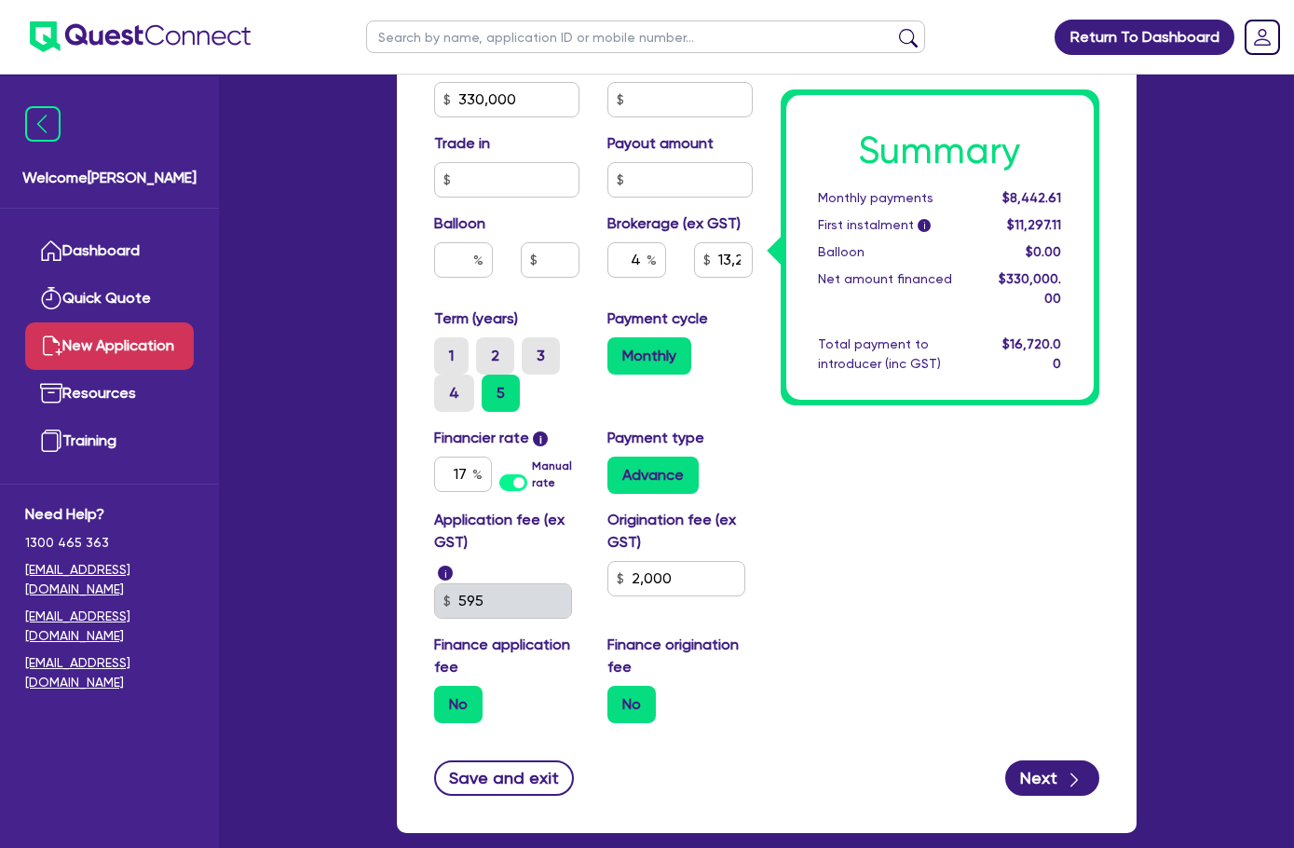
scroll to position [867, 0]
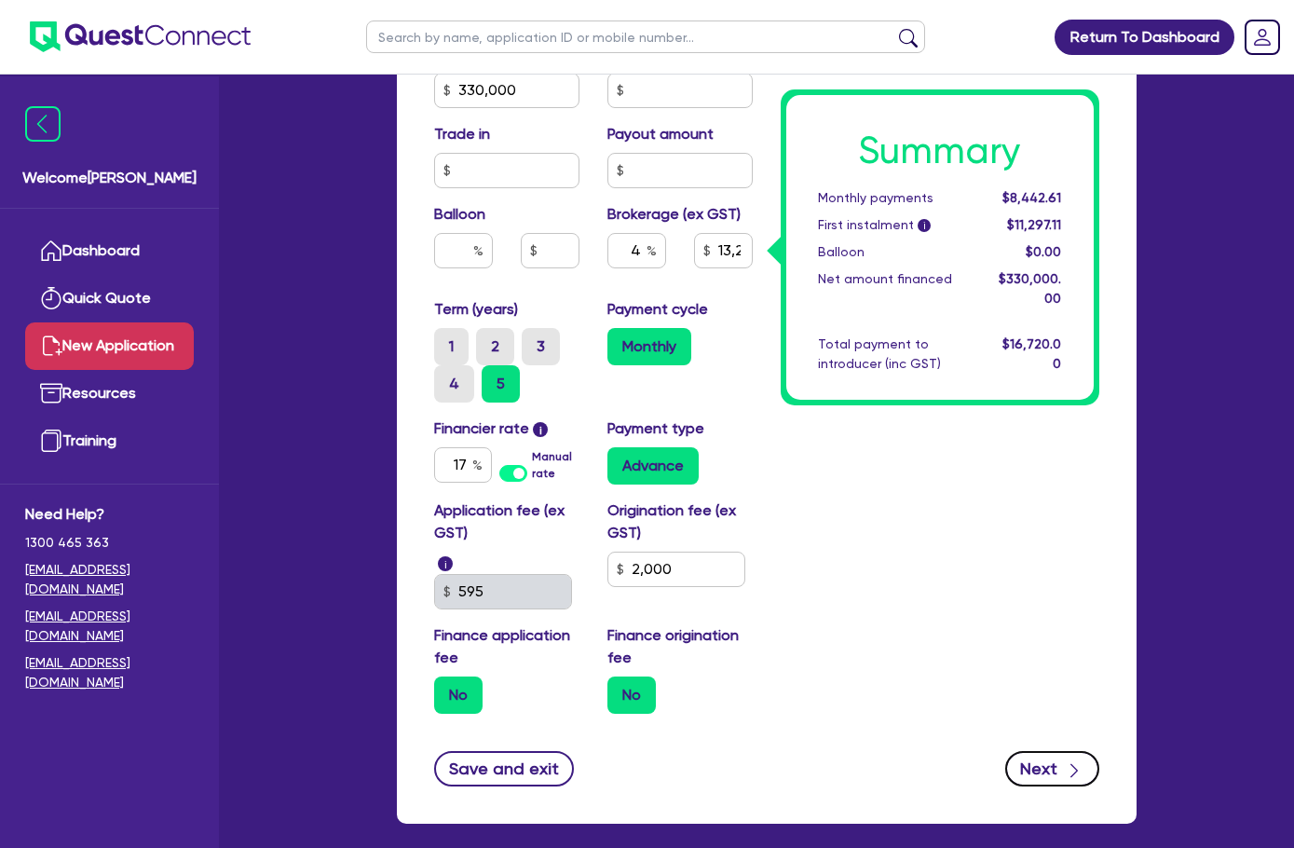
click at [1085, 757] on div "button" at bounding box center [1074, 768] width 21 height 23
type input "13,200"
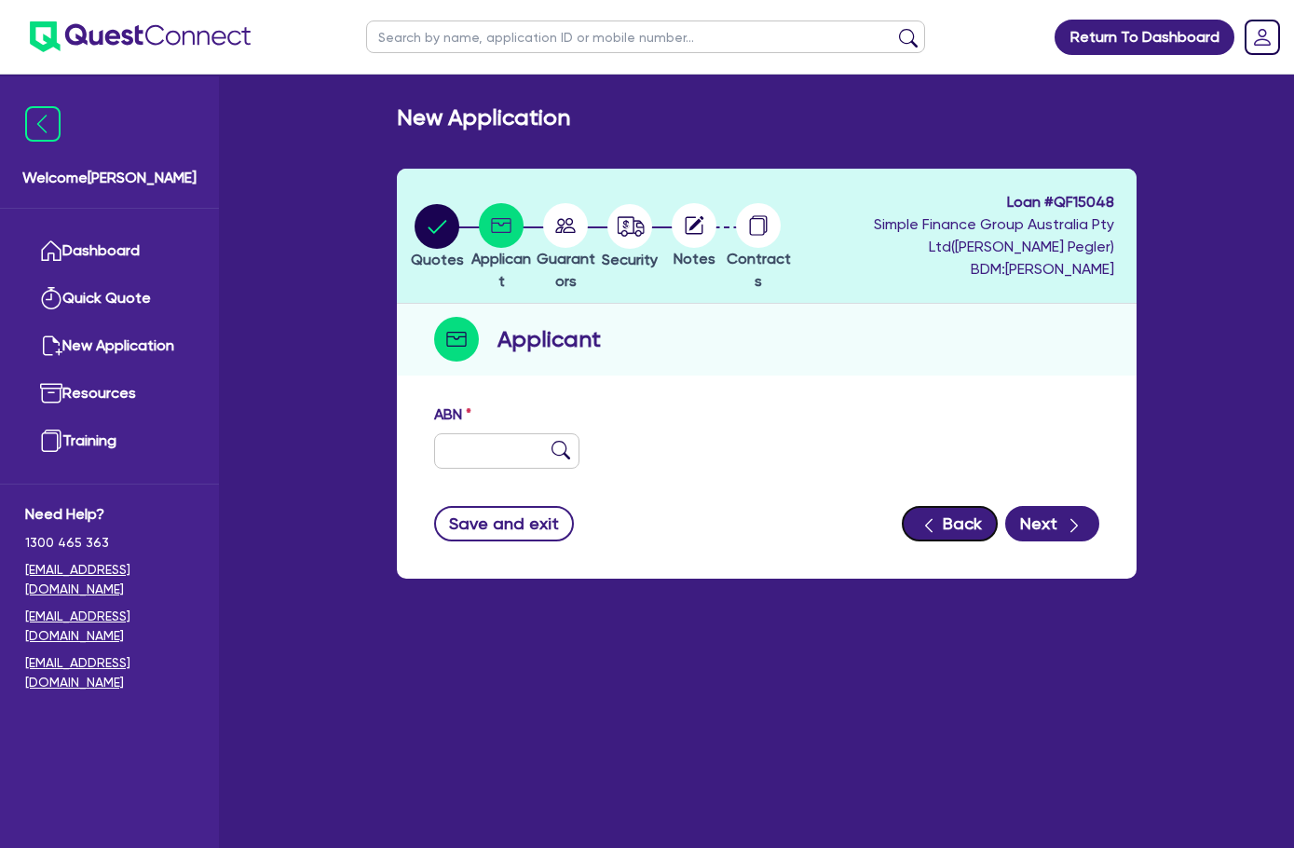
click at [938, 527] on icon "button" at bounding box center [929, 525] width 19 height 19
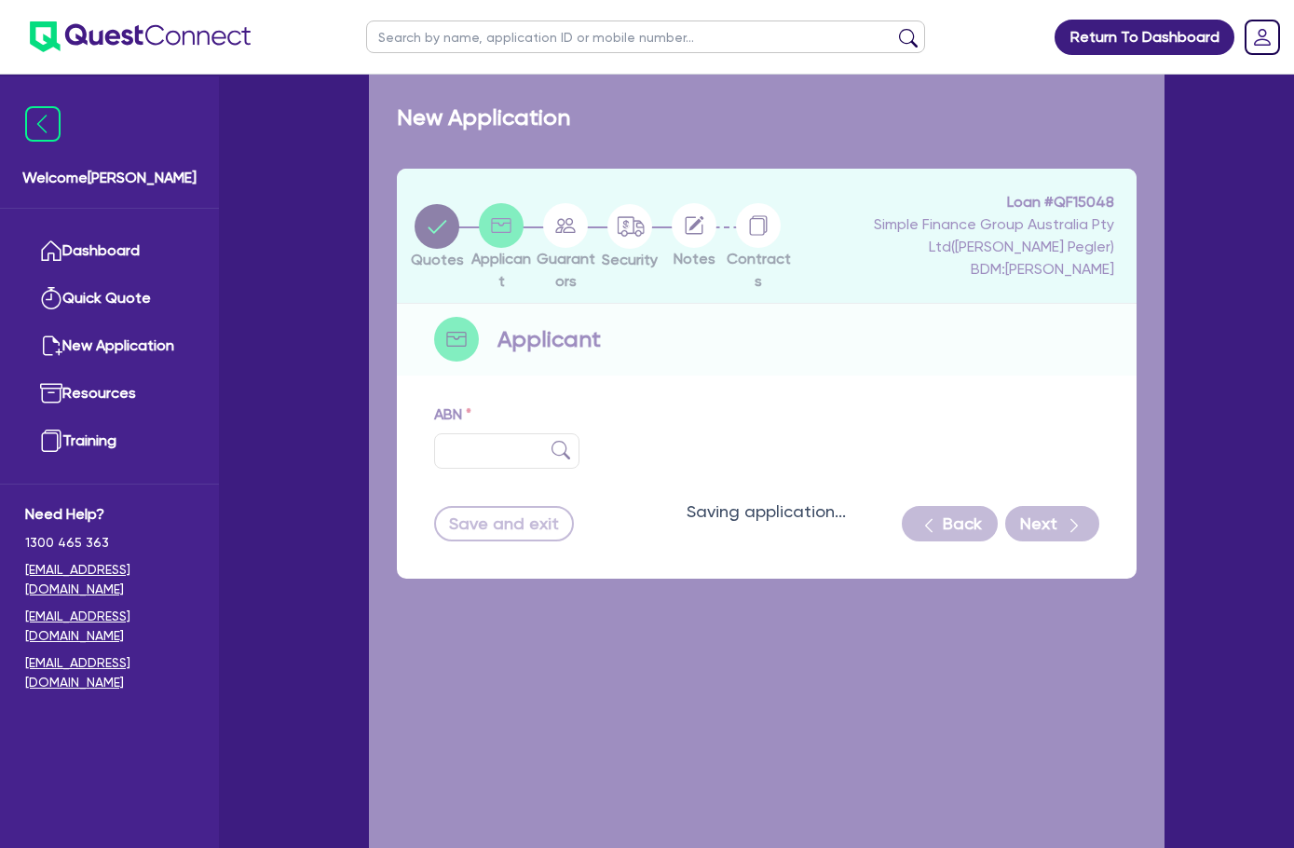
select select "PRIMARY_ASSETS"
select select "HEAVY_TRUCKS"
